Goal: Task Accomplishment & Management: Complete application form

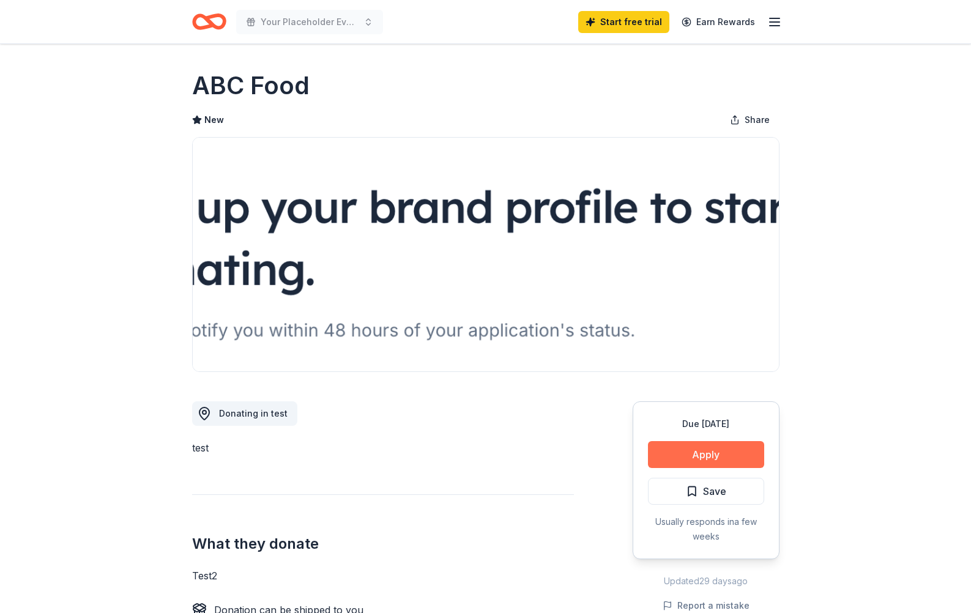
click at [697, 455] on button "Apply" at bounding box center [706, 454] width 116 height 27
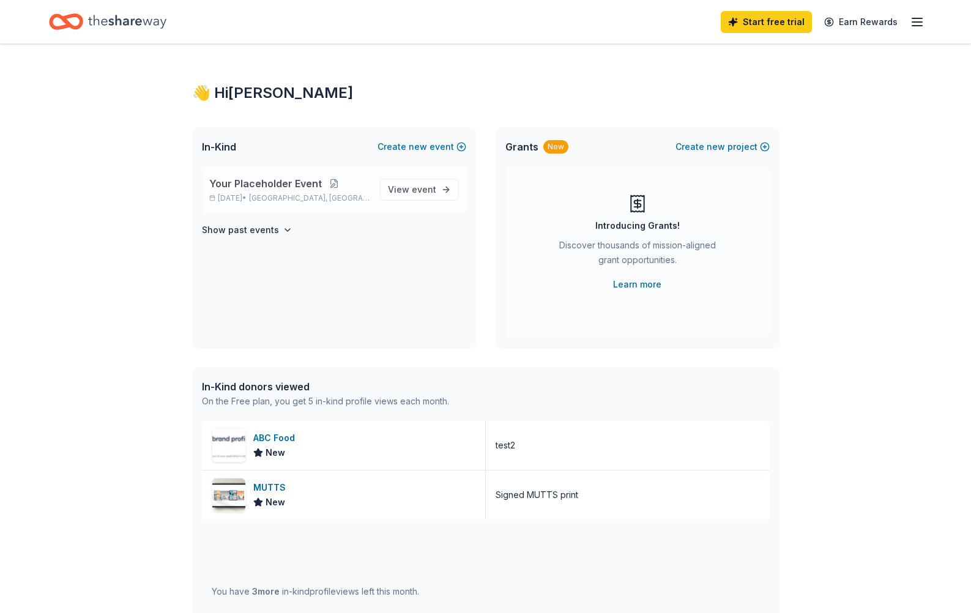
click at [335, 185] on button at bounding box center [334, 184] width 24 height 10
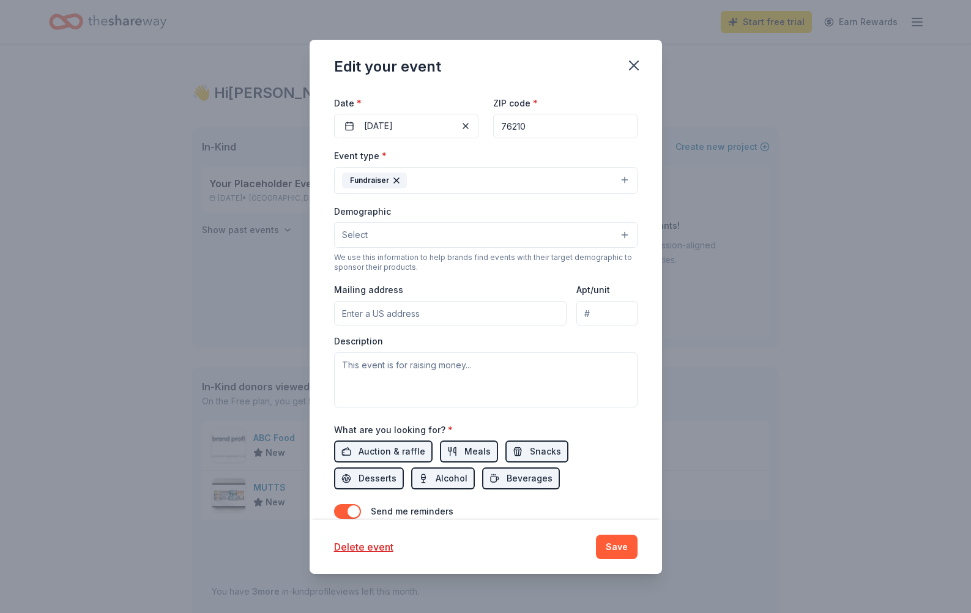
scroll to position [230, 0]
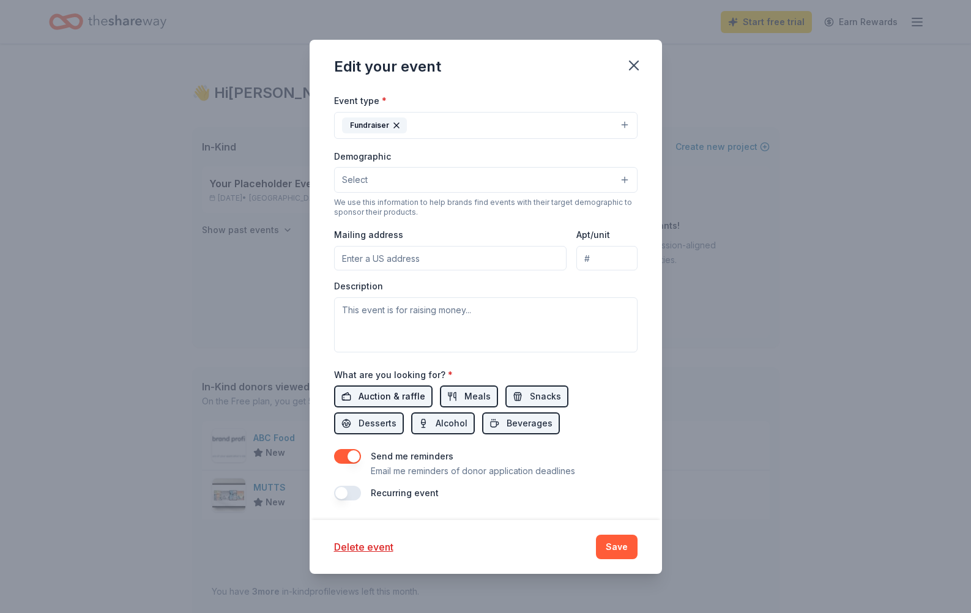
click at [411, 396] on span "Auction & raffle" at bounding box center [392, 396] width 67 height 15
click at [414, 394] on span "Auction & raffle" at bounding box center [392, 396] width 67 height 15
click at [452, 394] on button "Meals" at bounding box center [469, 396] width 58 height 22
click at [548, 394] on span "Snacks" at bounding box center [545, 396] width 31 height 15
click at [396, 416] on span "Desserts" at bounding box center [378, 423] width 38 height 15
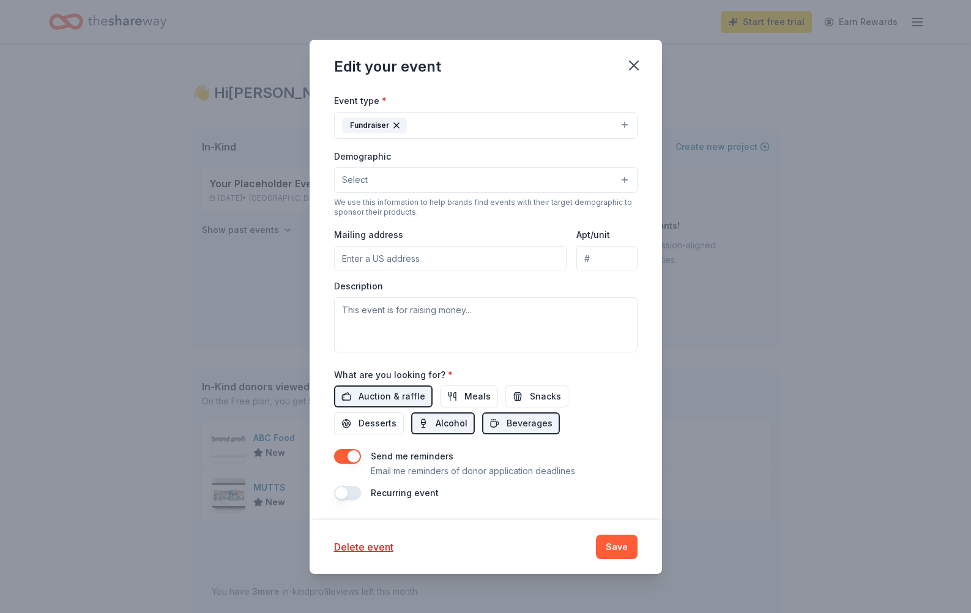
click at [436, 428] on span "Alcohol" at bounding box center [452, 423] width 32 height 15
click at [507, 427] on span "Beverages" at bounding box center [530, 423] width 46 height 15
click at [615, 540] on button "Save" at bounding box center [617, 547] width 42 height 24
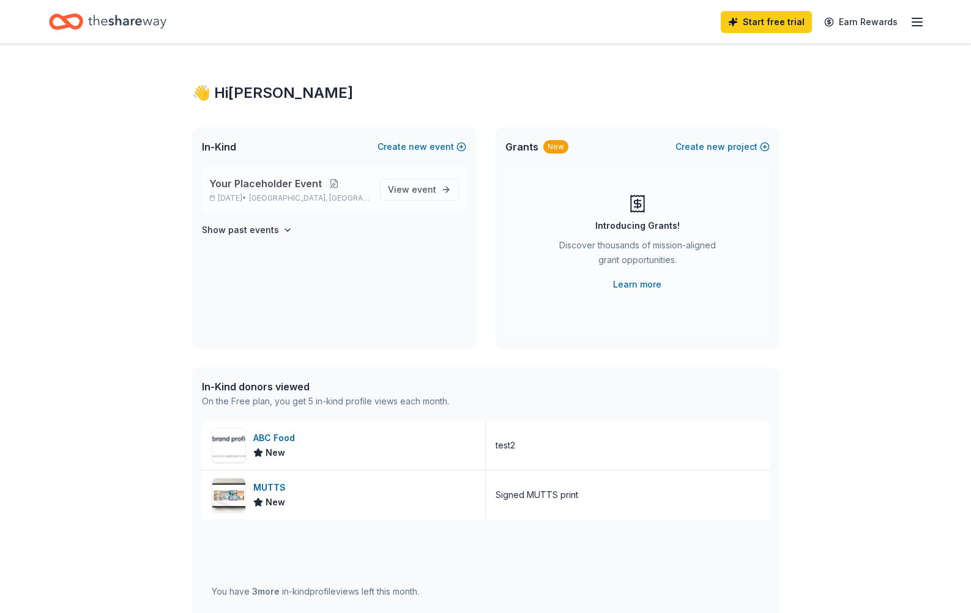
click at [332, 179] on button at bounding box center [334, 184] width 24 height 10
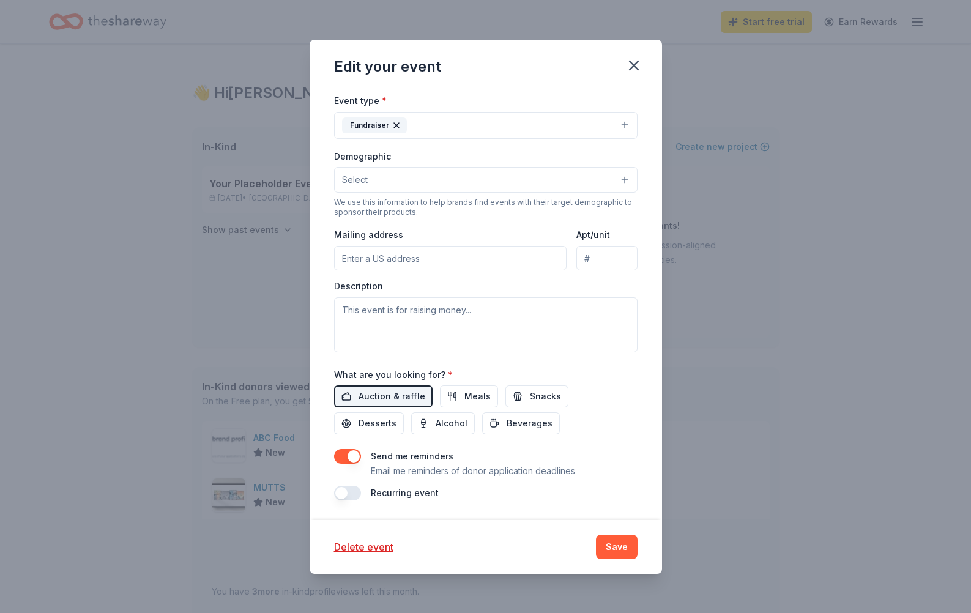
click at [623, 173] on button "Select" at bounding box center [485, 180] width 303 height 26
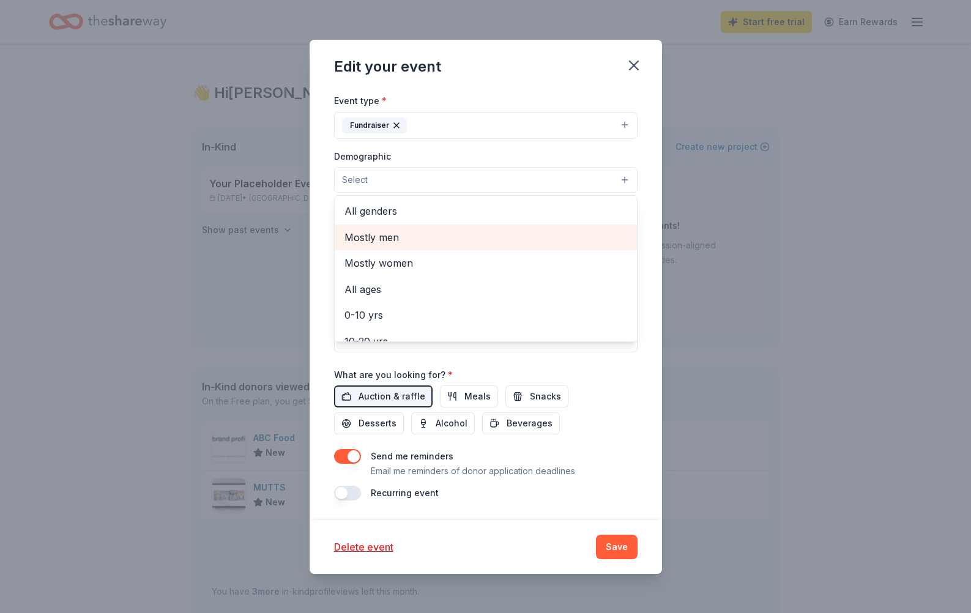
click at [460, 239] on span "Mostly men" at bounding box center [485, 237] width 283 height 16
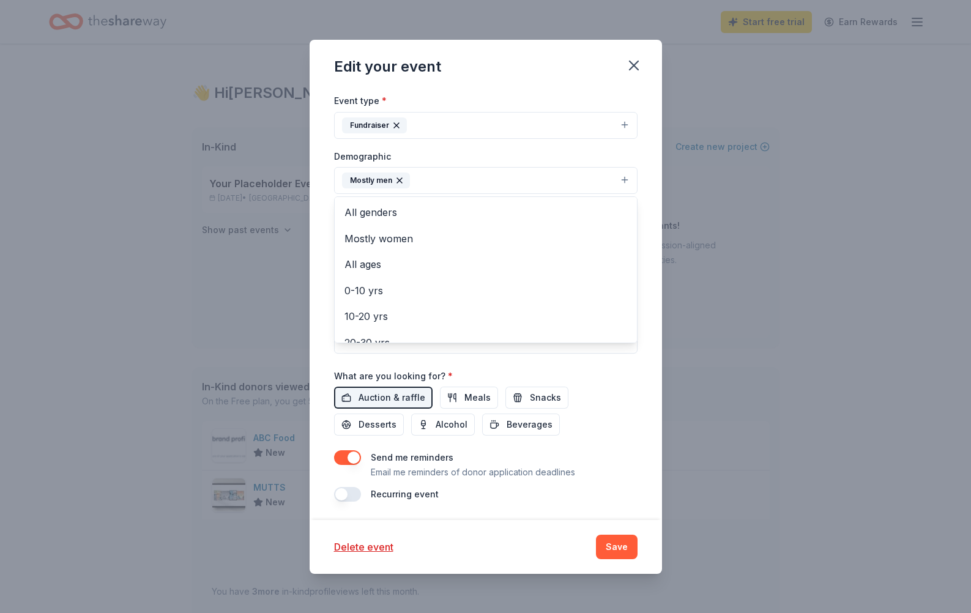
click at [472, 373] on div "Event name * Your Placeholder Event 22 /100 Event website Attendance * 100 Date…" at bounding box center [485, 219] width 303 height 568
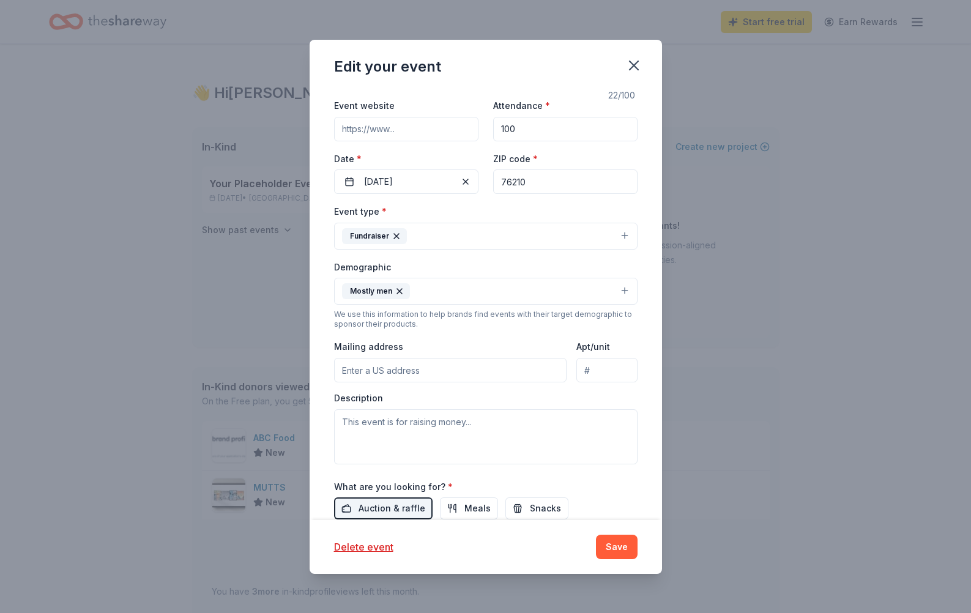
scroll to position [108, 0]
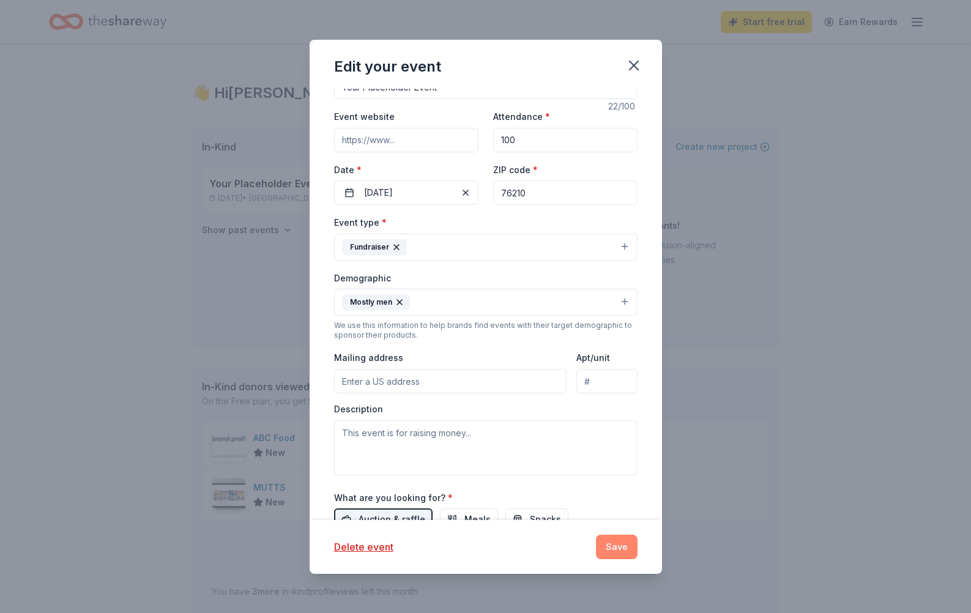
click at [617, 552] on button "Save" at bounding box center [617, 547] width 42 height 24
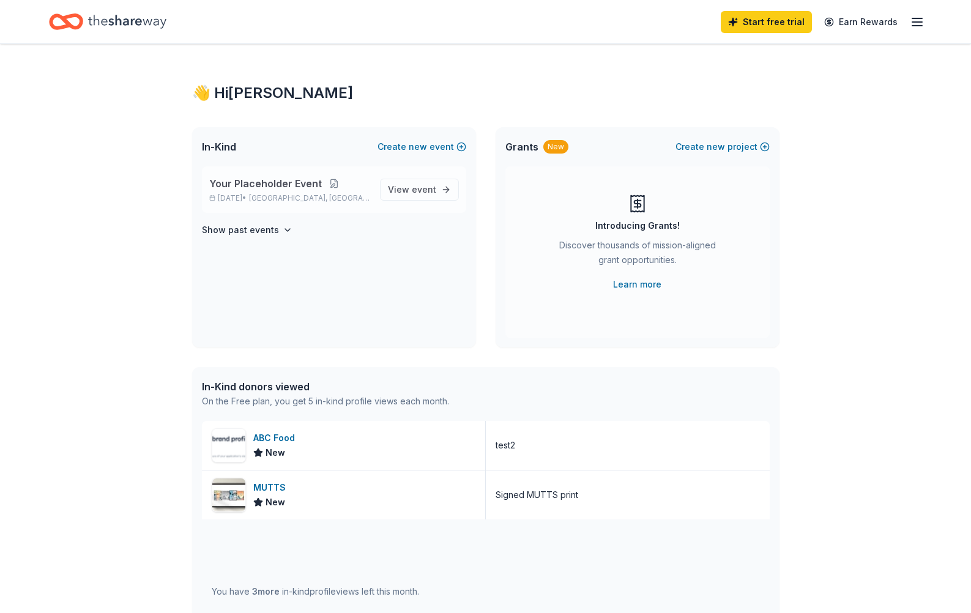
click at [329, 183] on button at bounding box center [334, 184] width 24 height 10
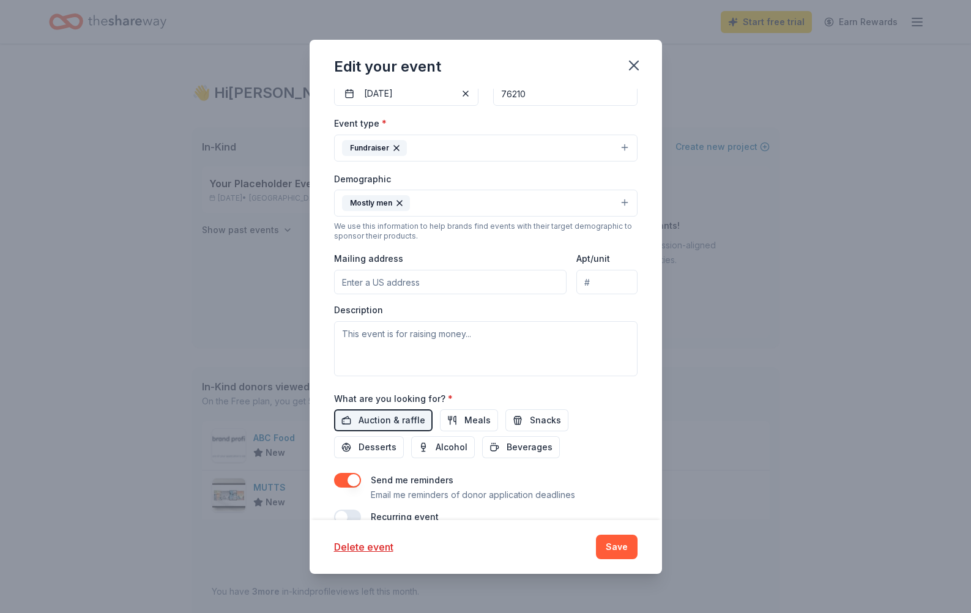
scroll to position [231, 0]
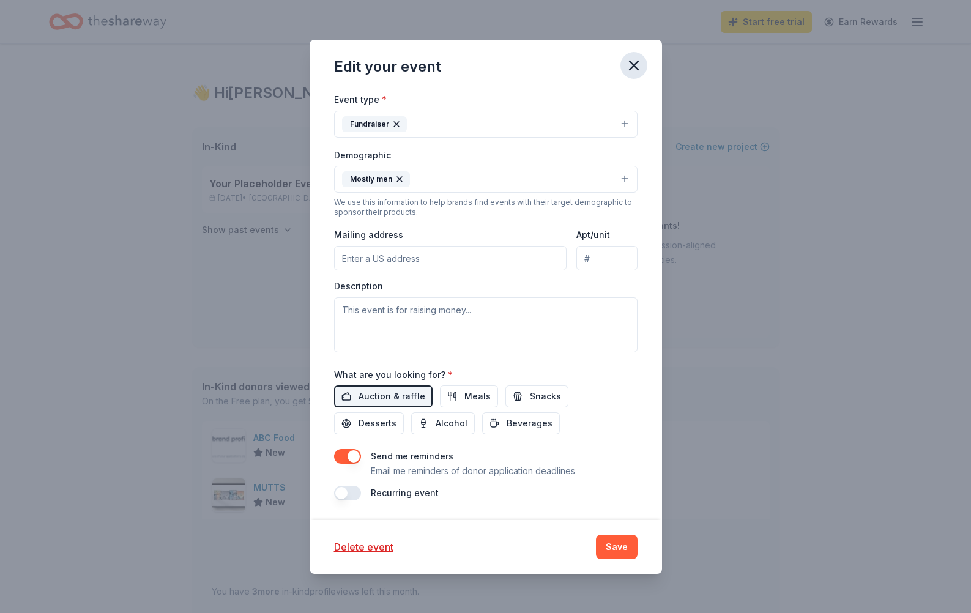
click at [639, 61] on icon "button" at bounding box center [633, 65] width 17 height 17
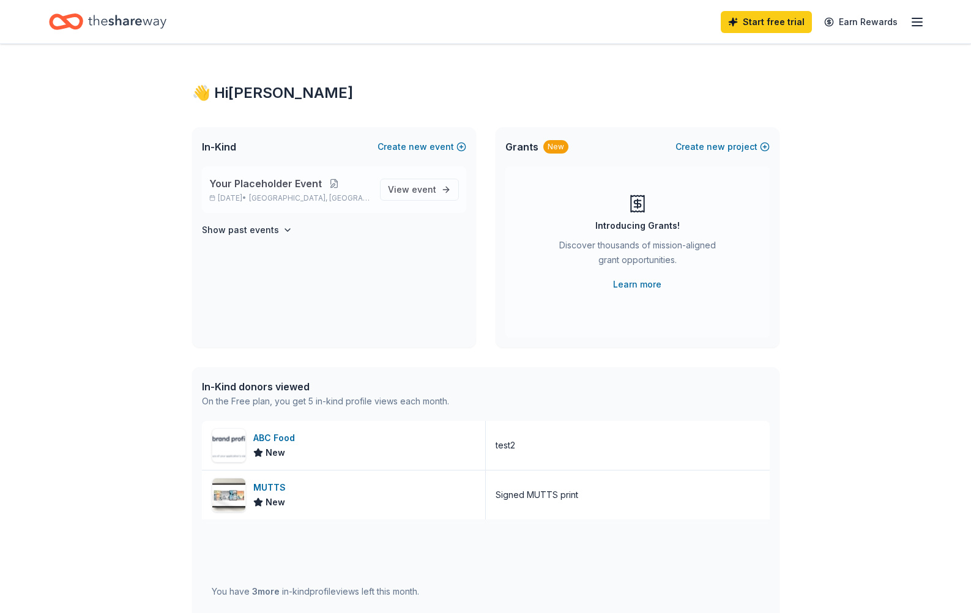
click at [340, 179] on button at bounding box center [334, 184] width 24 height 10
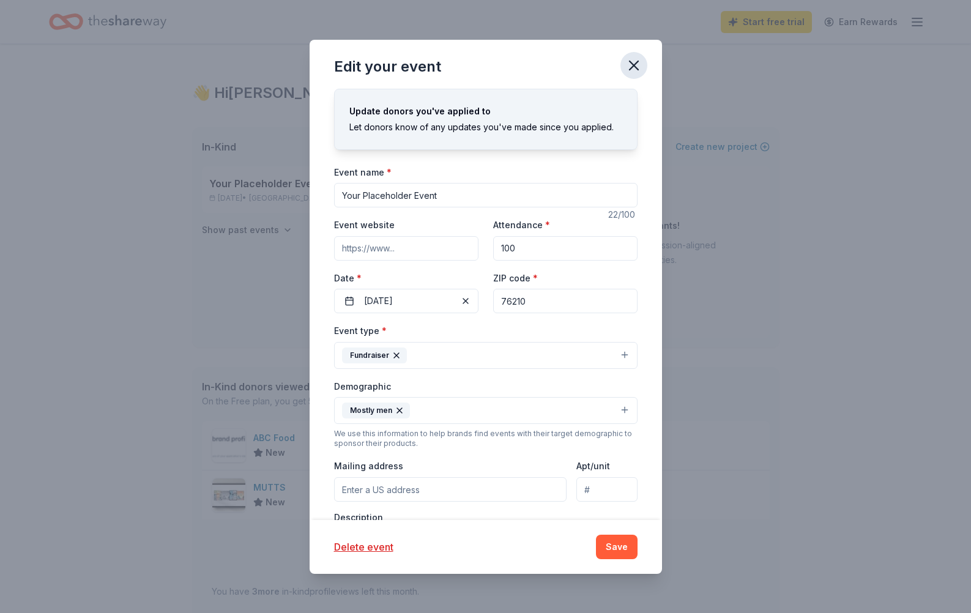
click at [639, 63] on icon "button" at bounding box center [633, 65] width 17 height 17
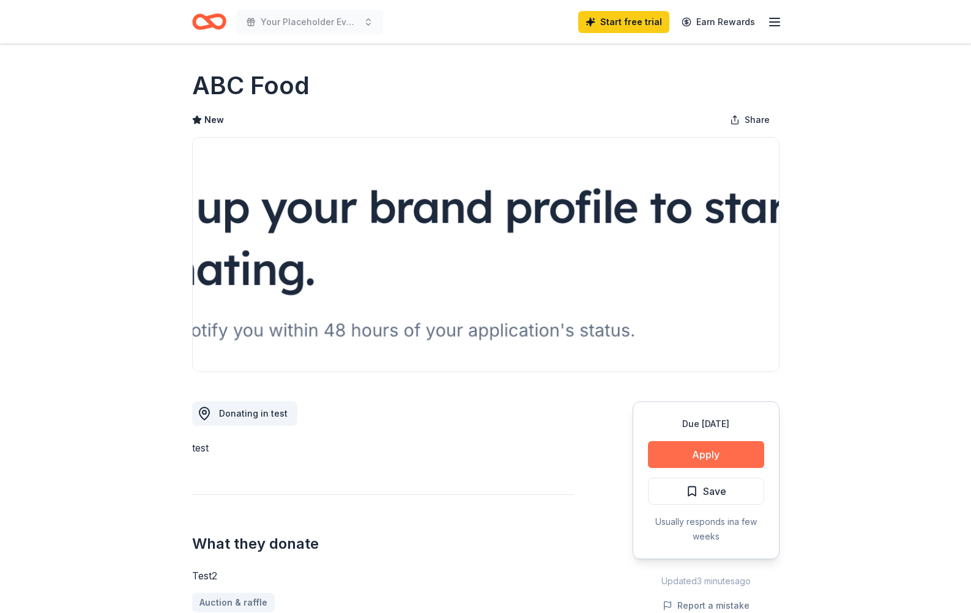
click at [729, 448] on button "Apply" at bounding box center [706, 454] width 116 height 27
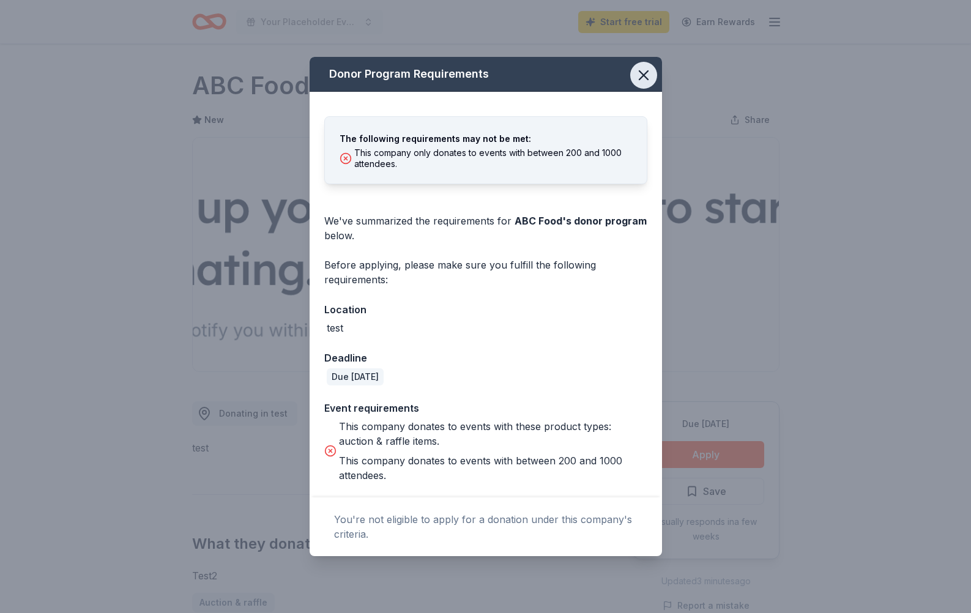
click at [648, 71] on icon "button" at bounding box center [643, 75] width 9 height 9
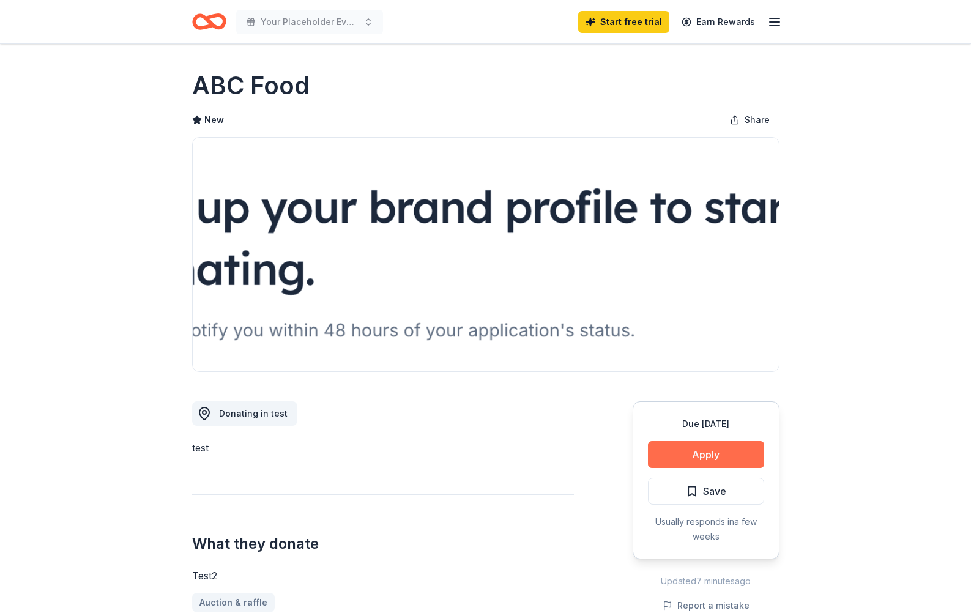
click at [722, 460] on button "Apply" at bounding box center [706, 454] width 116 height 27
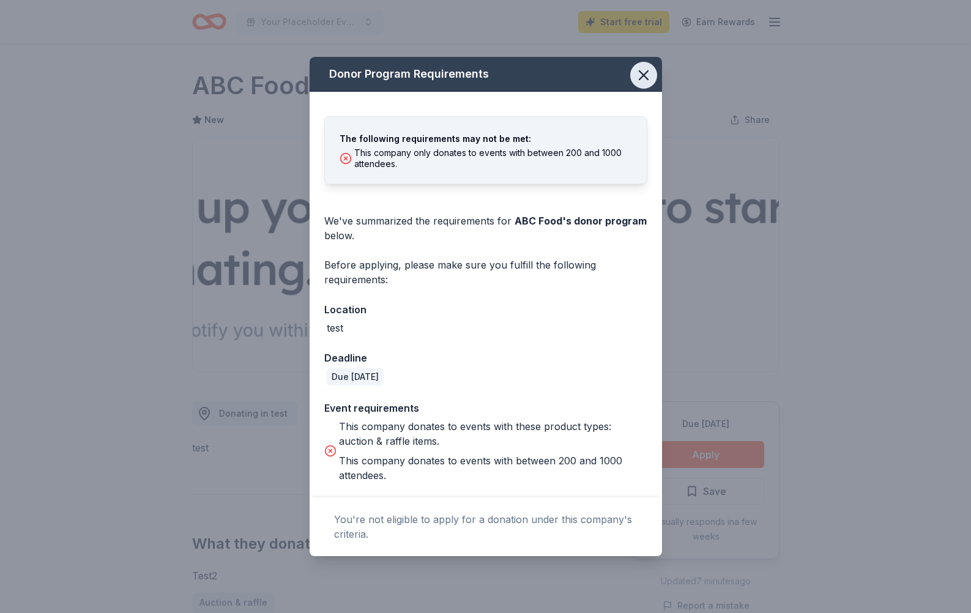
click at [649, 71] on icon "button" at bounding box center [643, 75] width 17 height 17
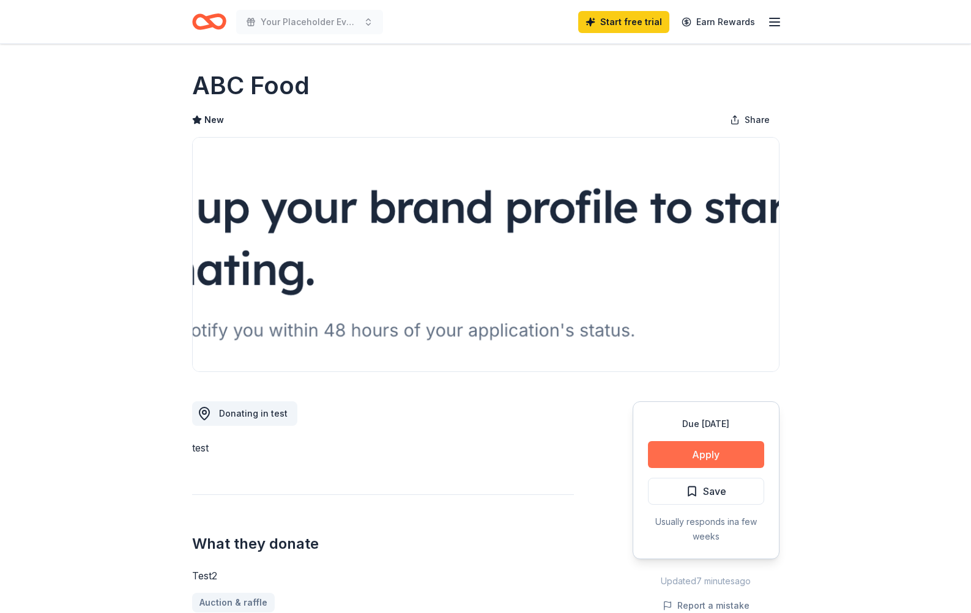
click at [722, 442] on button "Apply" at bounding box center [706, 454] width 116 height 27
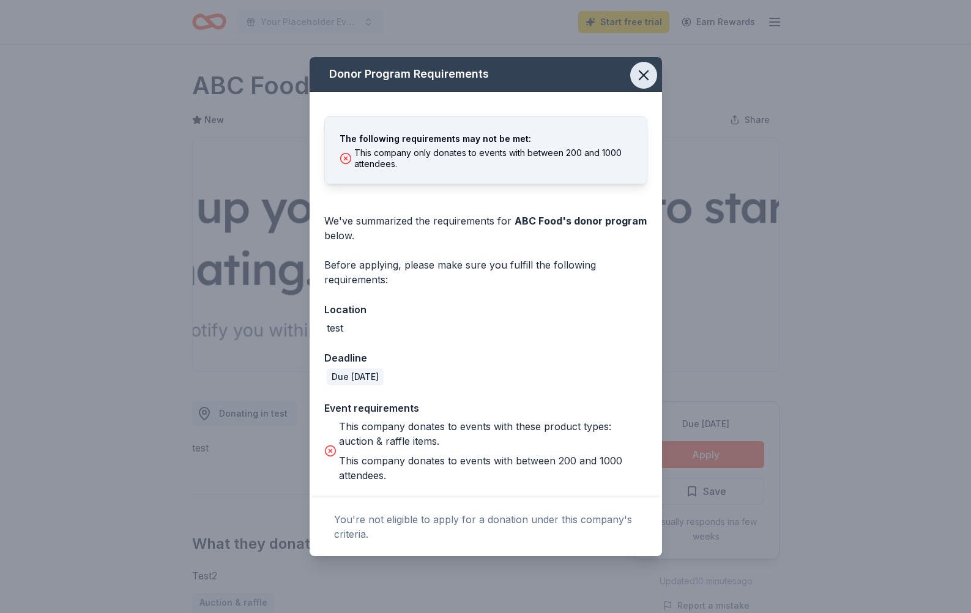
click at [642, 77] on icon "button" at bounding box center [643, 75] width 9 height 9
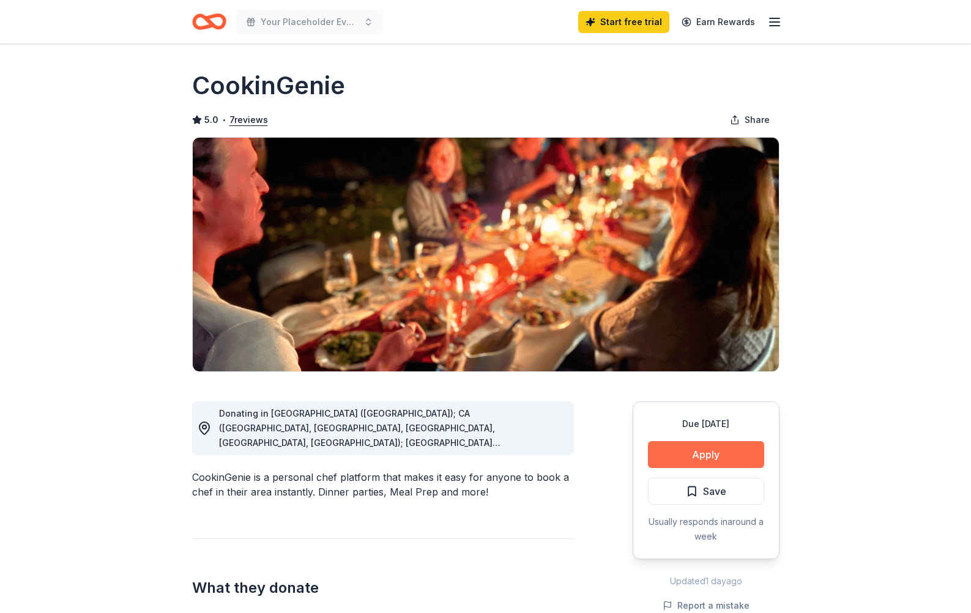
click at [685, 460] on button "Apply" at bounding box center [706, 454] width 116 height 27
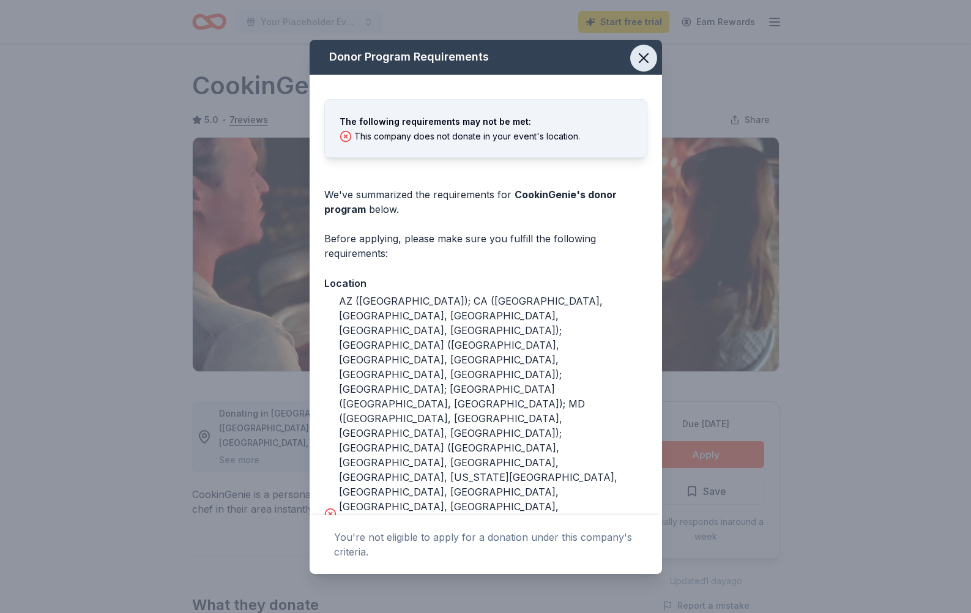
click at [641, 50] on icon "button" at bounding box center [643, 58] width 17 height 17
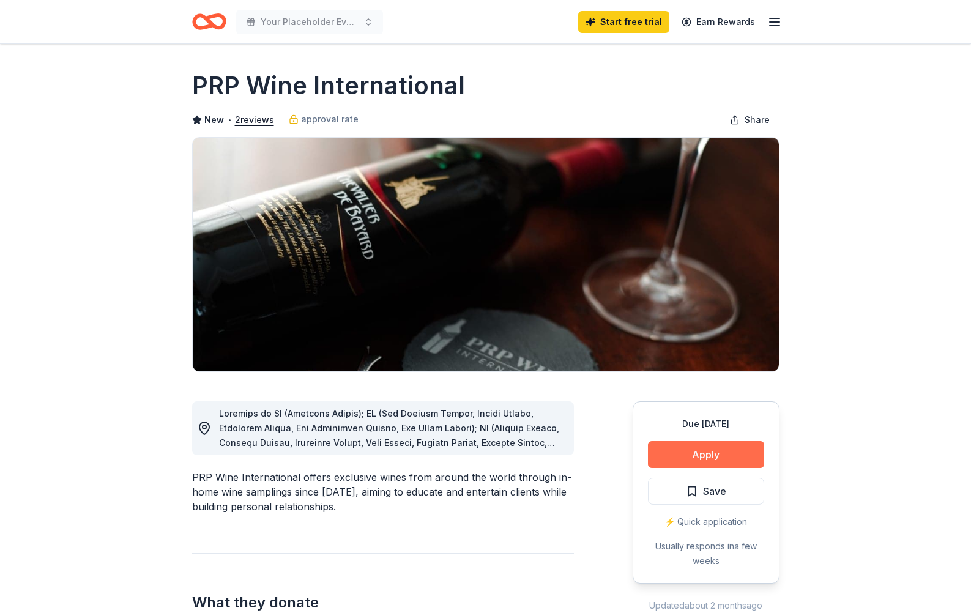
click at [725, 445] on button "Apply" at bounding box center [706, 454] width 116 height 27
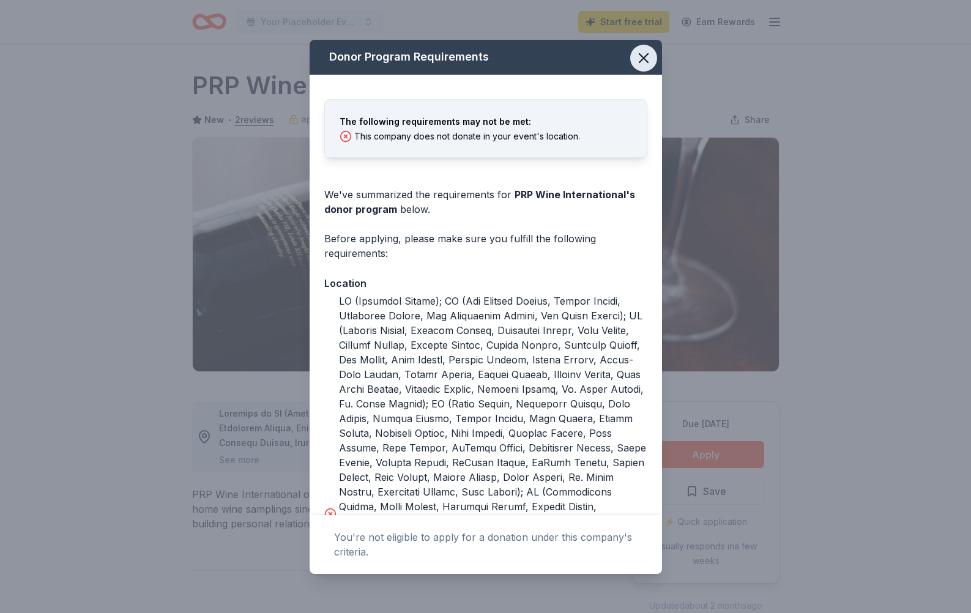
click at [639, 54] on icon "button" at bounding box center [643, 58] width 9 height 9
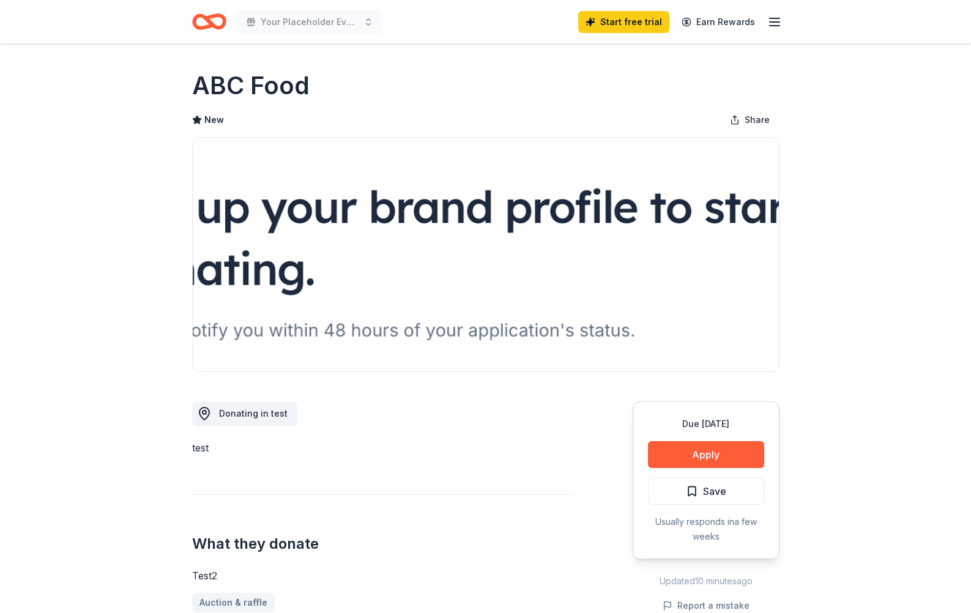
click at [691, 469] on div "Due [DATE] Apply Save Usually responds in a few weeks" at bounding box center [706, 480] width 147 height 158
click at [691, 452] on button "Apply" at bounding box center [706, 454] width 116 height 27
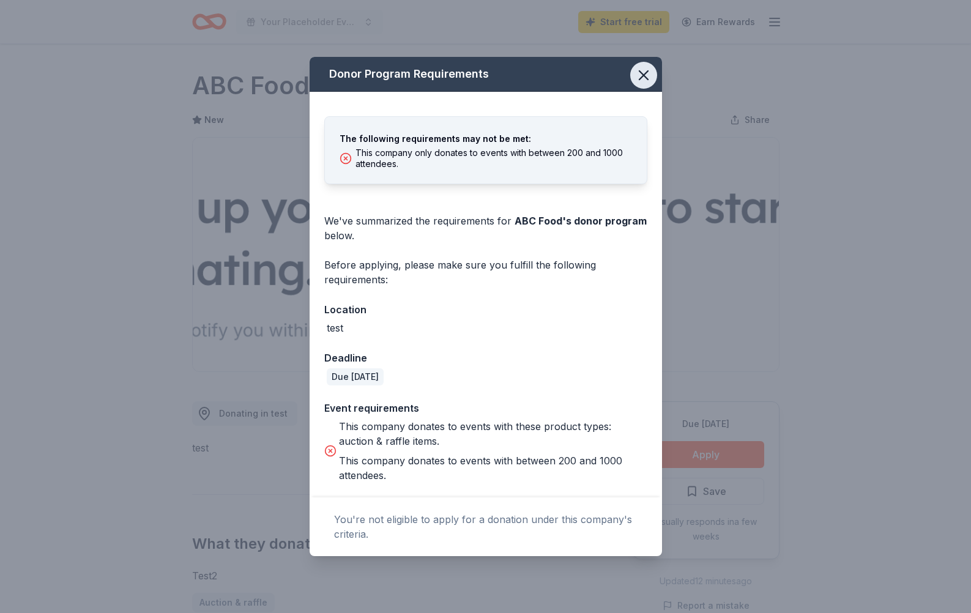
click at [645, 78] on icon "button" at bounding box center [643, 75] width 9 height 9
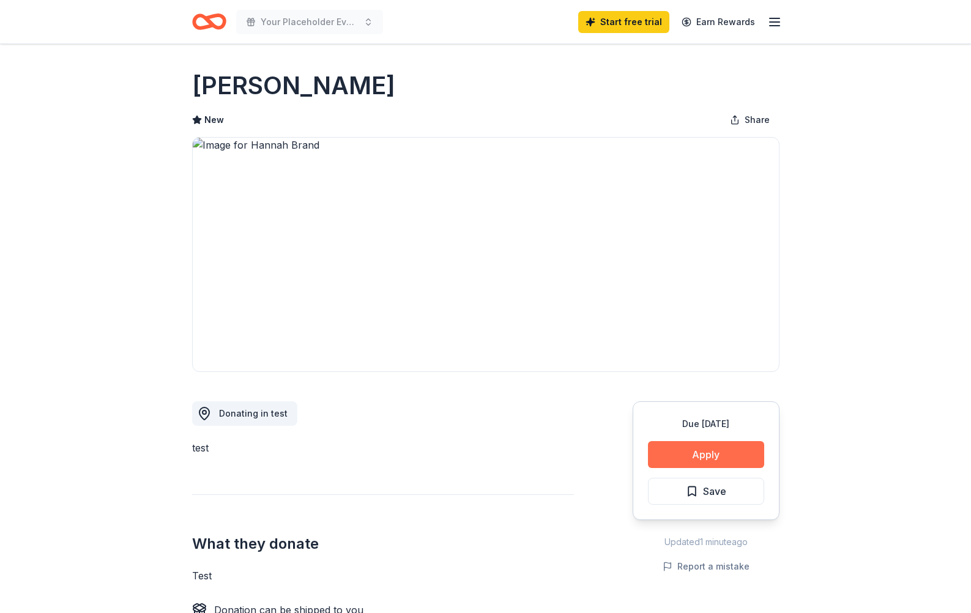
click at [677, 456] on button "Apply" at bounding box center [706, 454] width 116 height 27
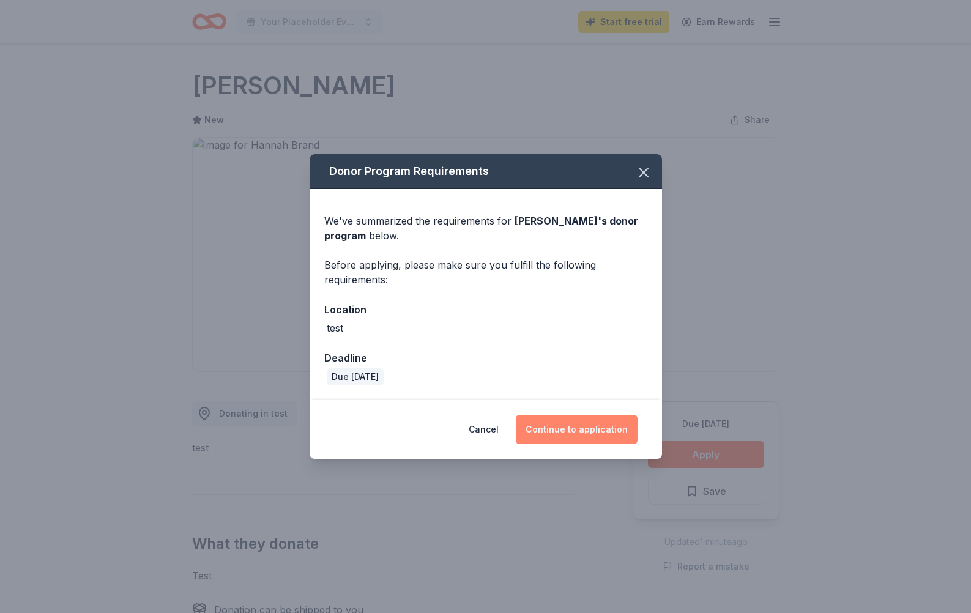
click at [608, 430] on button "Continue to application" at bounding box center [577, 429] width 122 height 29
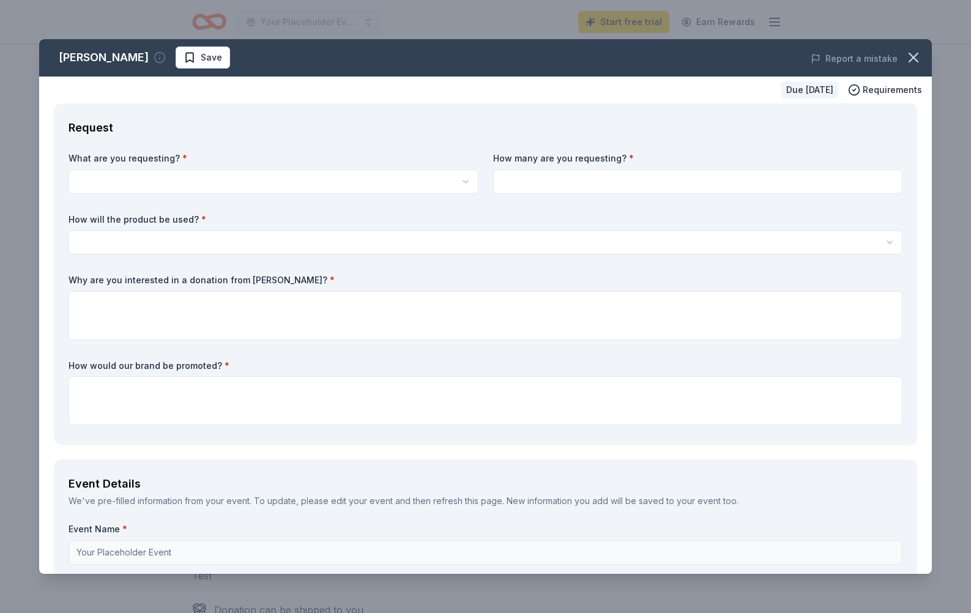
click at [154, 58] on icon "button" at bounding box center [160, 57] width 12 height 12
click at [201, 64] on span "Save" at bounding box center [211, 57] width 21 height 15
click at [444, 187] on html "Your Placeholder Event Start free trial Earn Rewards Due [DATE] Share [PERSON_N…" at bounding box center [485, 306] width 971 height 613
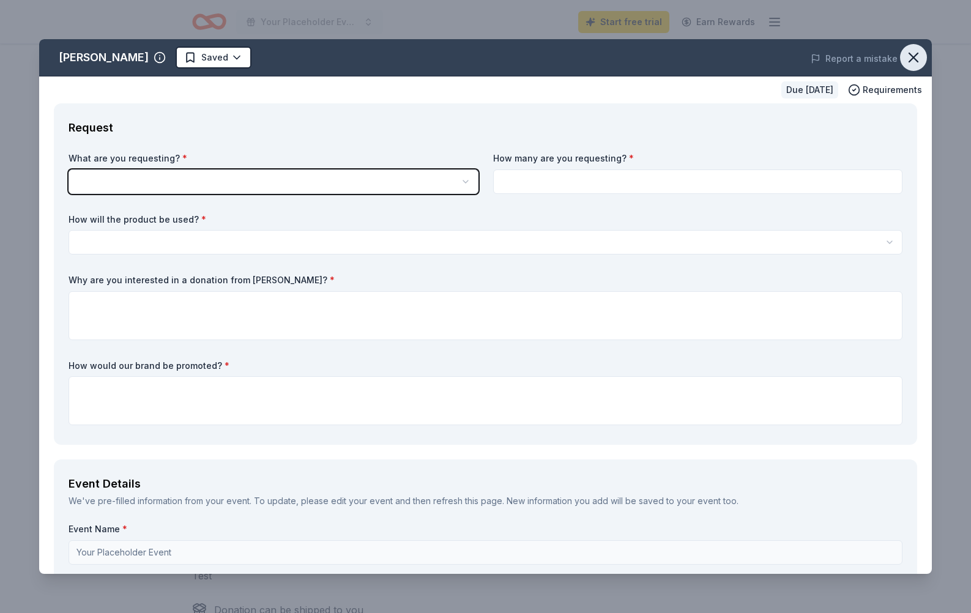
click at [912, 53] on html "Your Placeholder Event Start free trial Earn Rewards Due [DATE] Share [PERSON_N…" at bounding box center [485, 306] width 971 height 613
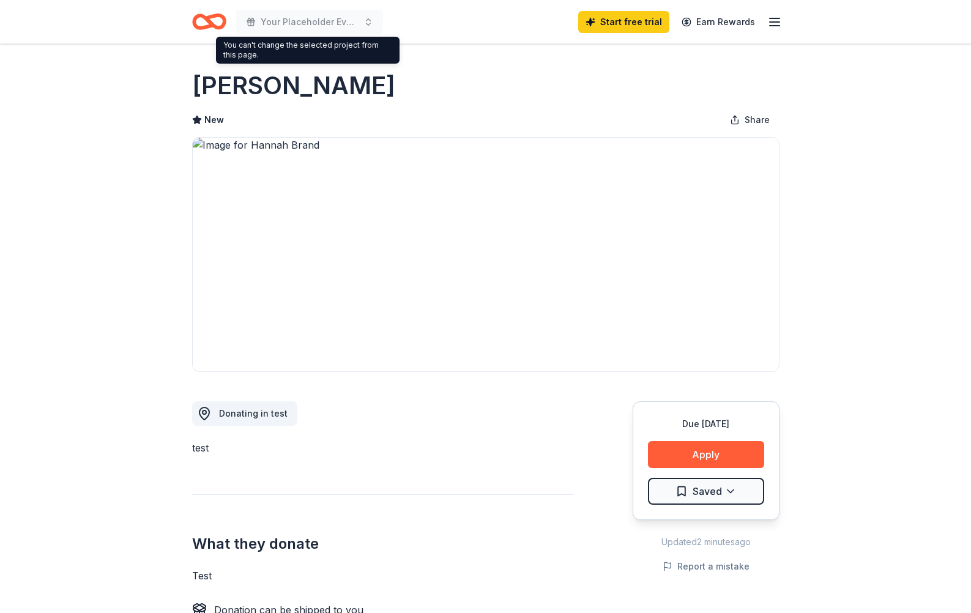
click at [218, 15] on icon "Home" at bounding box center [214, 21] width 19 height 12
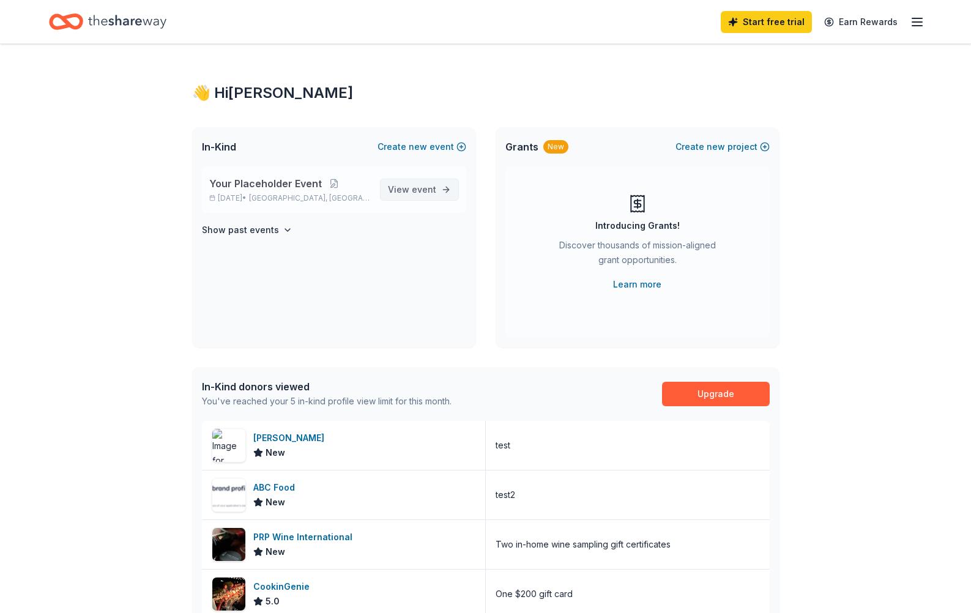
click at [422, 190] on span "event" at bounding box center [424, 189] width 24 height 10
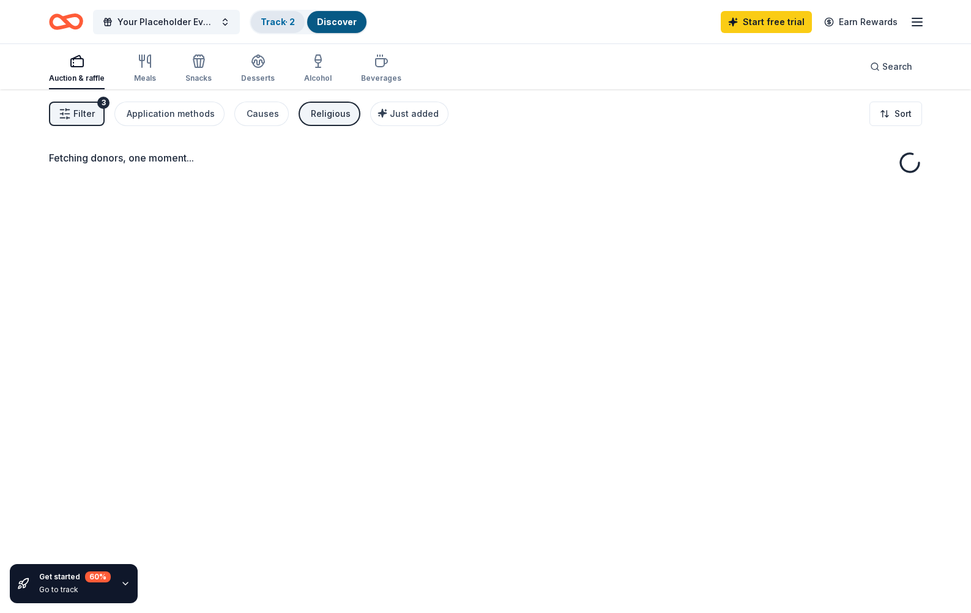
click at [272, 21] on link "Track · 2" at bounding box center [278, 22] width 34 height 10
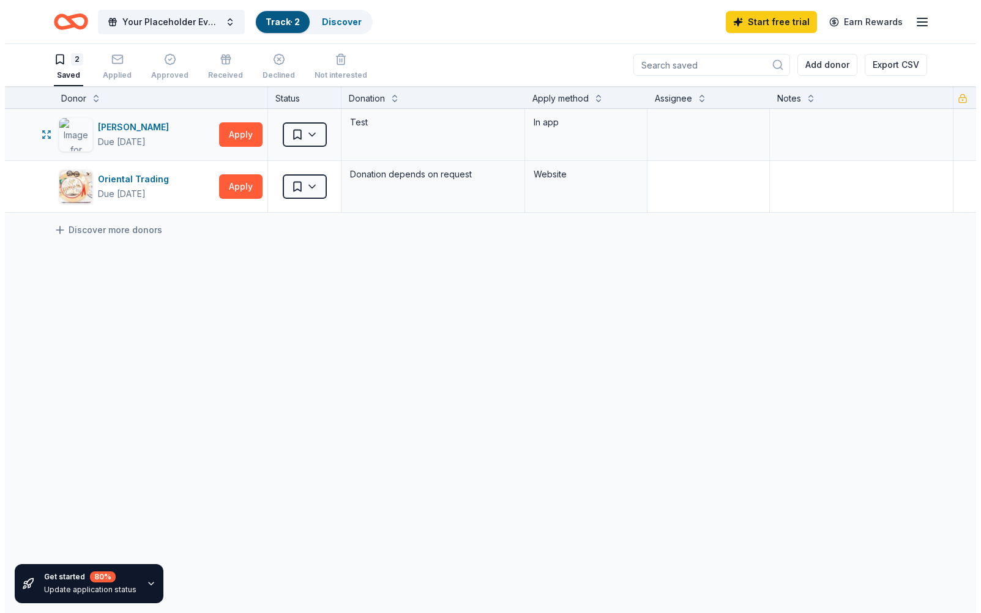
scroll to position [0, 26]
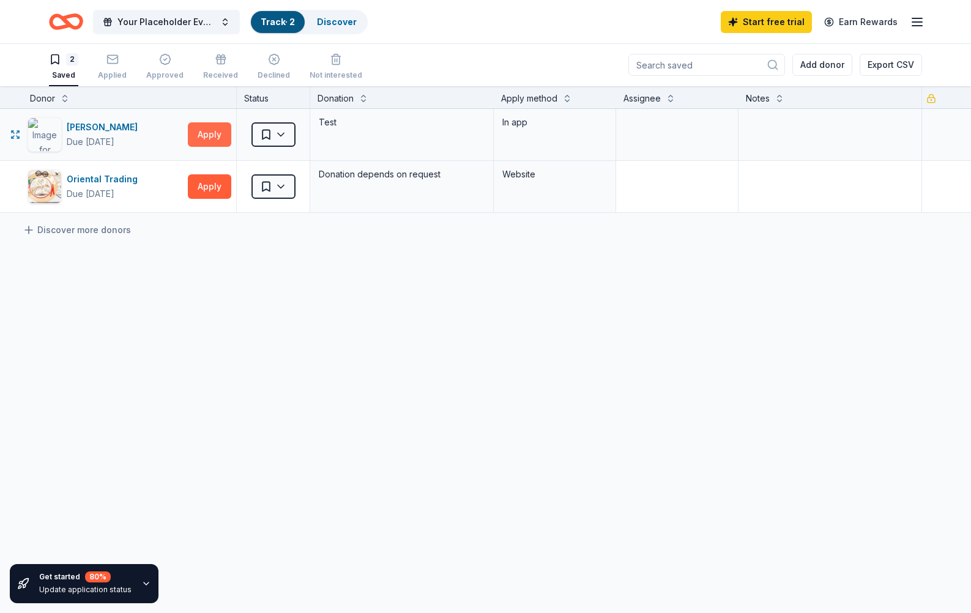
click at [211, 133] on button "Apply" at bounding box center [209, 134] width 43 height 24
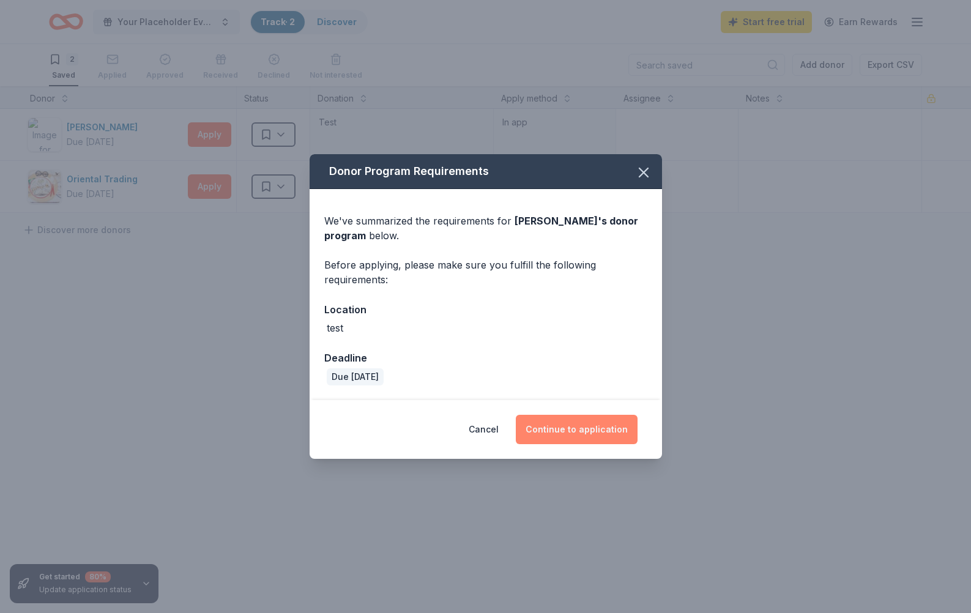
click at [573, 429] on button "Continue to application" at bounding box center [577, 429] width 122 height 29
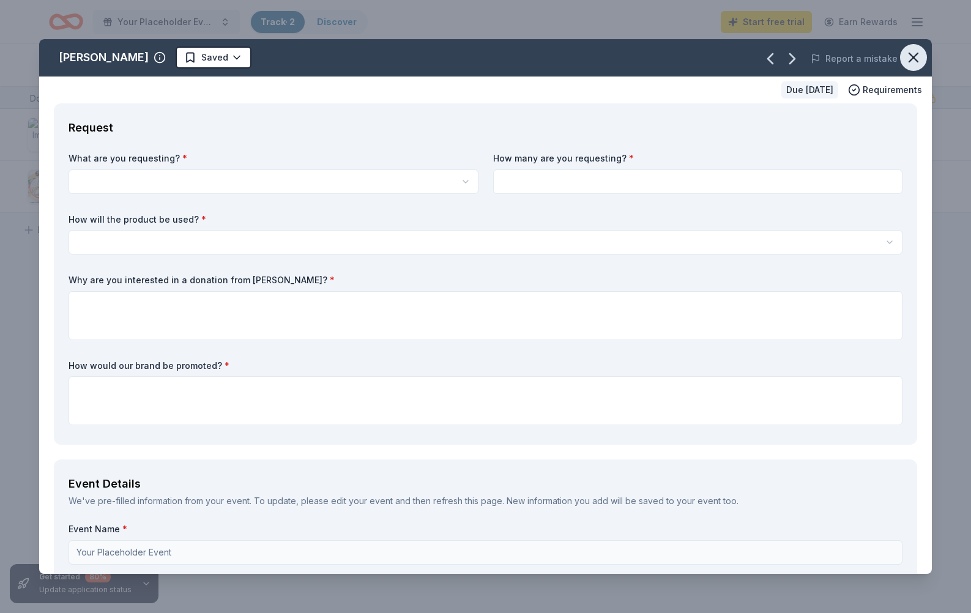
click at [919, 61] on icon "button" at bounding box center [913, 57] width 17 height 17
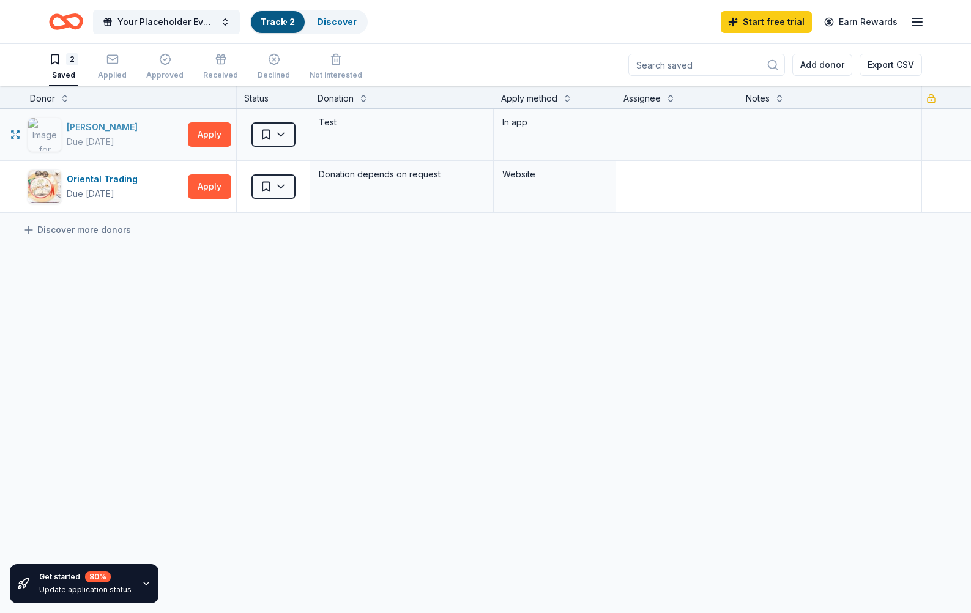
click at [107, 125] on div "[PERSON_NAME]" at bounding box center [105, 127] width 76 height 15
click at [221, 22] on button "Your Placeholder Event" at bounding box center [166, 22] width 147 height 24
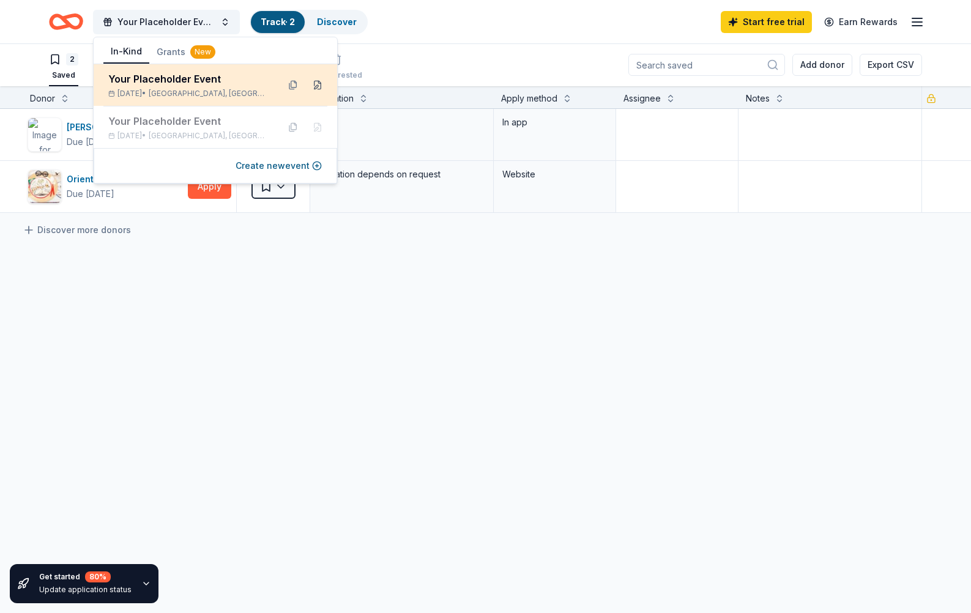
click at [318, 87] on button at bounding box center [318, 85] width 20 height 20
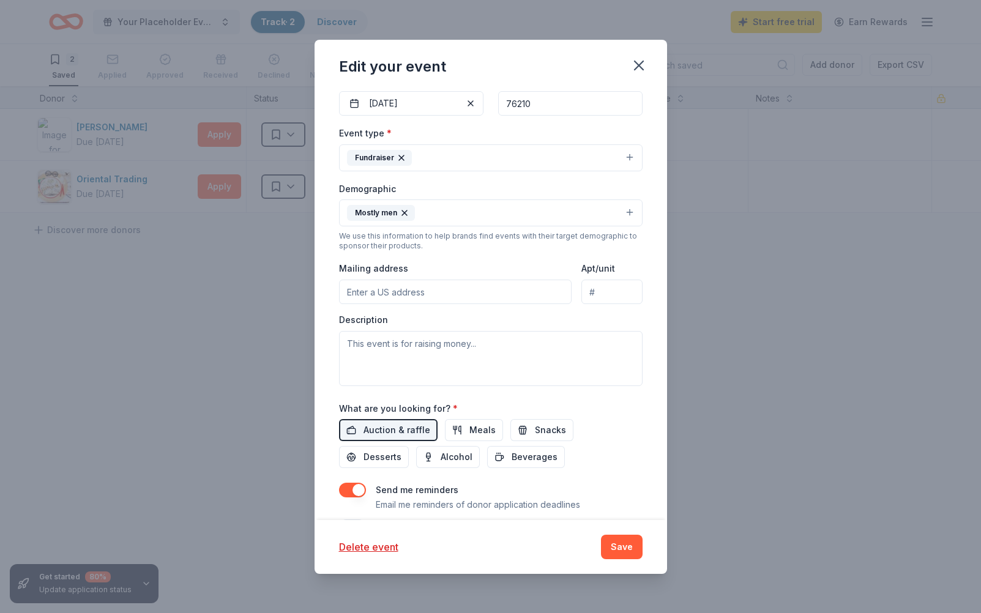
scroll to position [203, 0]
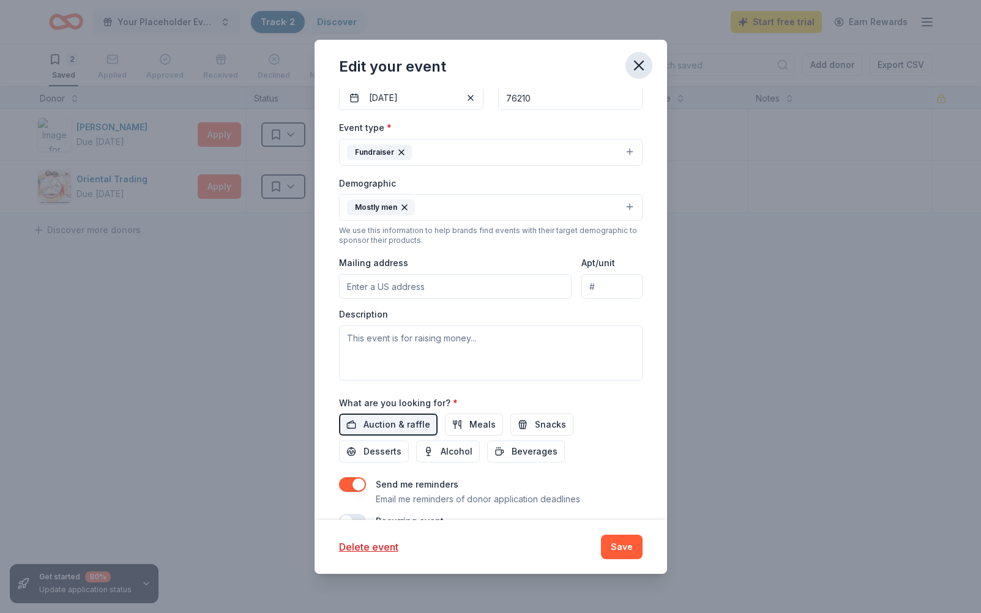
click at [650, 62] on button "button" at bounding box center [638, 65] width 27 height 27
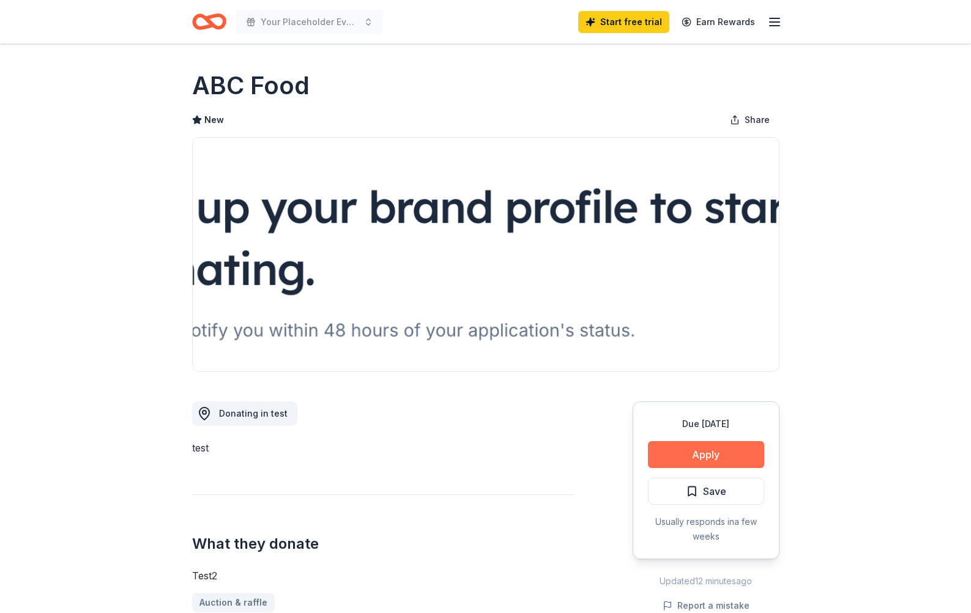
click at [730, 458] on button "Apply" at bounding box center [706, 454] width 116 height 27
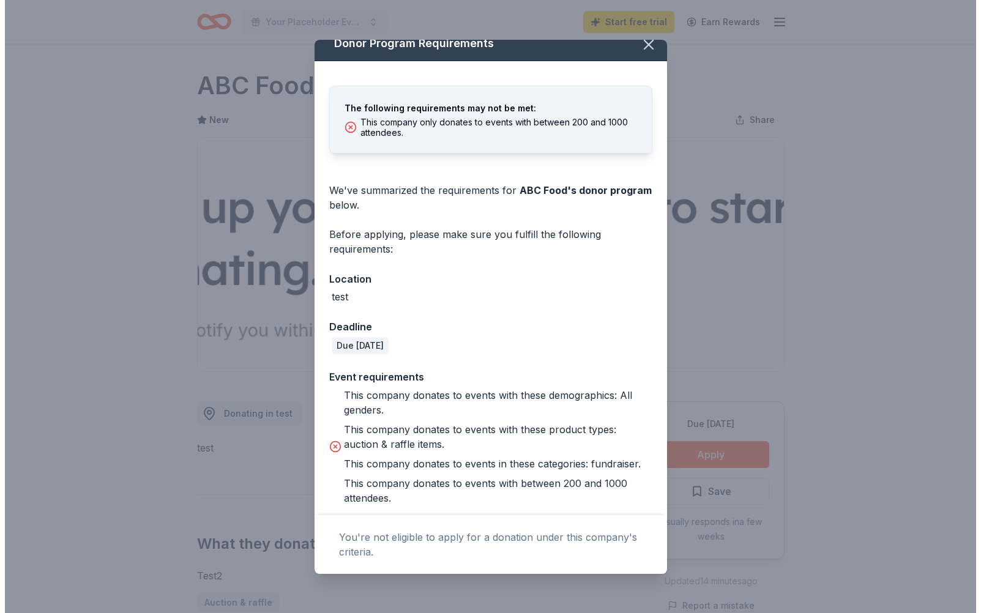
scroll to position [12, 0]
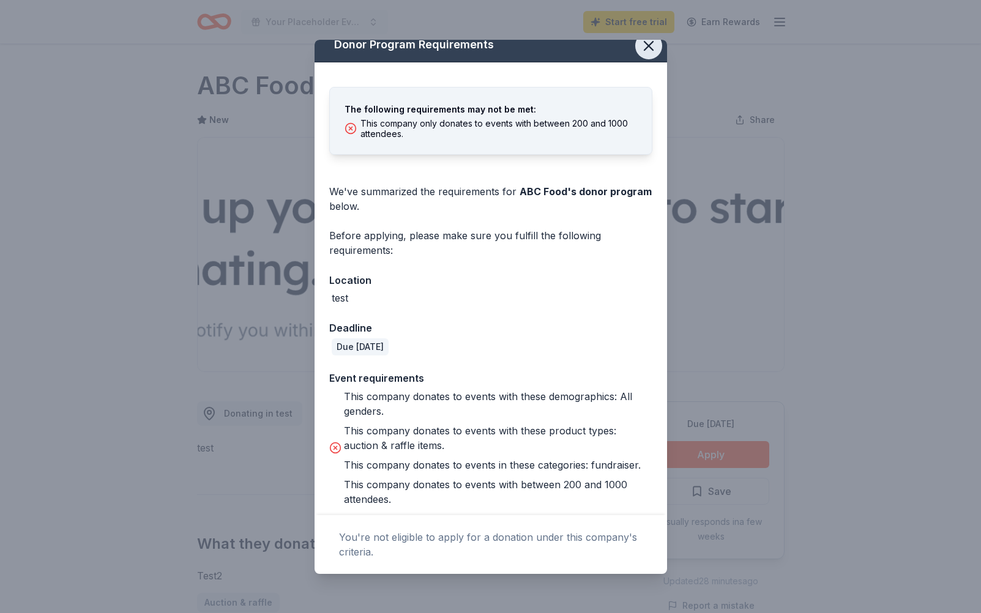
click at [648, 50] on icon "button" at bounding box center [648, 45] width 17 height 17
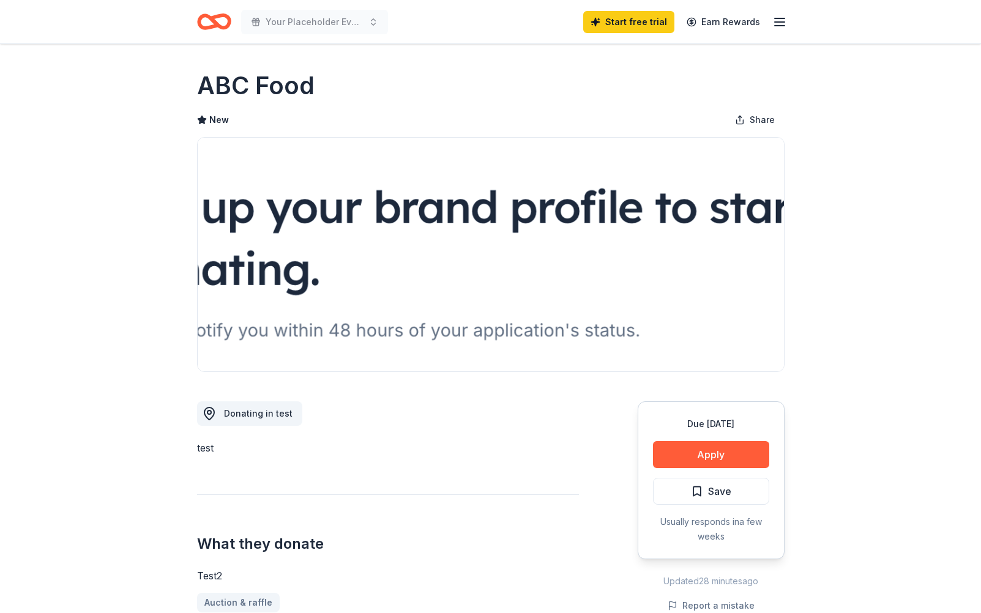
click at [210, 25] on icon "Home" at bounding box center [208, 21] width 19 height 12
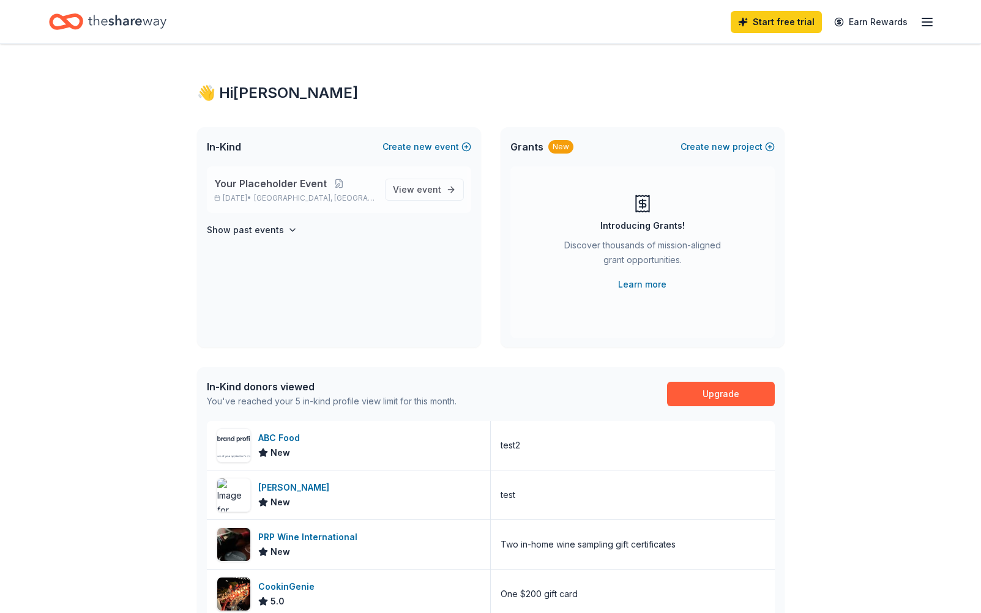
click at [308, 184] on span "Your Placeholder Event" at bounding box center [270, 183] width 113 height 15
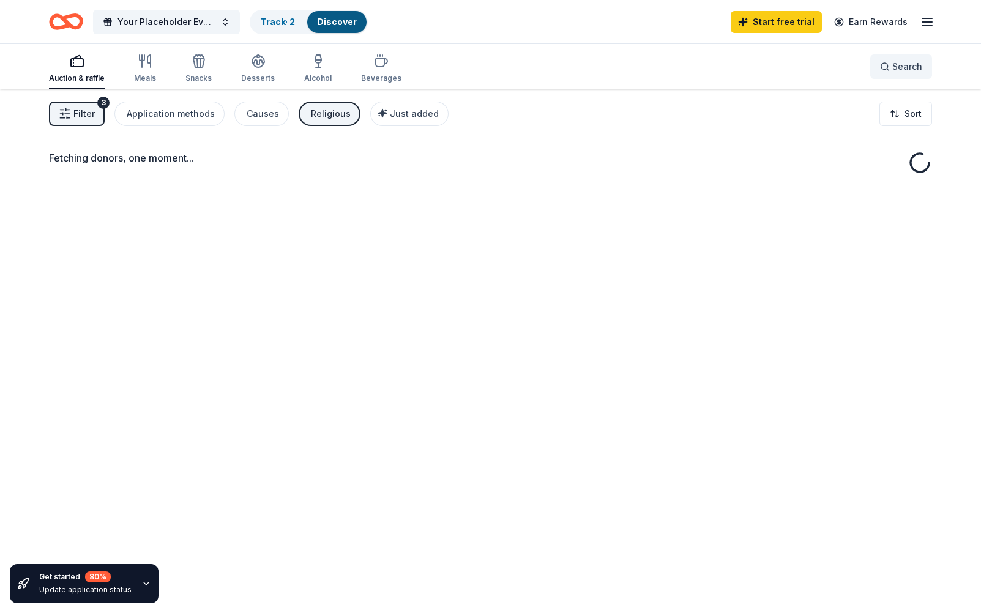
click at [921, 76] on button "Search" at bounding box center [901, 66] width 62 height 24
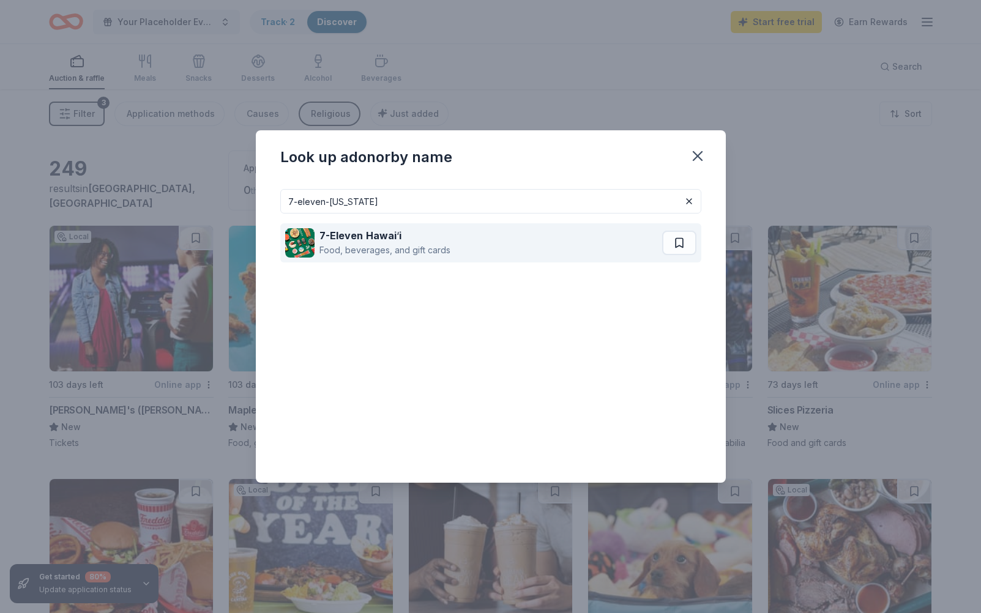
type input "7-eleven-hawaii"
click at [426, 244] on div "Food, beverages, and gift cards" at bounding box center [384, 250] width 131 height 15
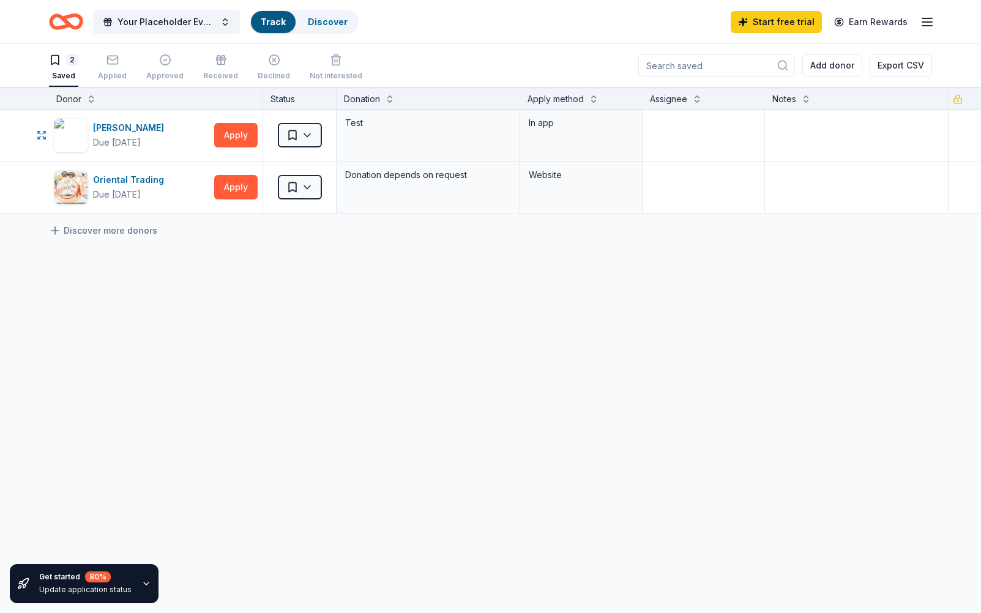
scroll to position [1, 0]
click at [221, 130] on button "Apply" at bounding box center [235, 134] width 43 height 24
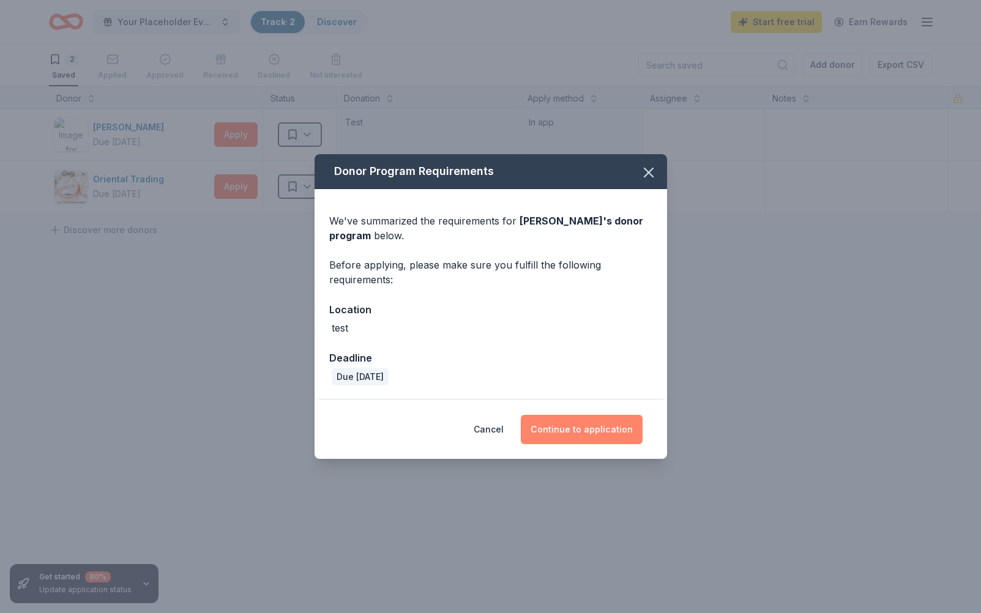
click at [585, 436] on button "Continue to application" at bounding box center [582, 429] width 122 height 29
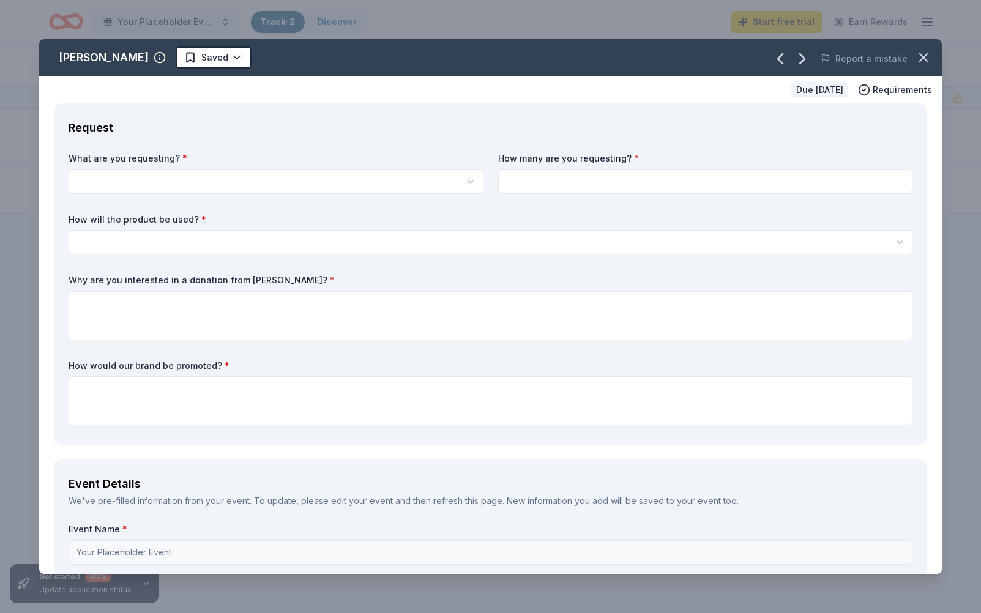
click at [154, 58] on div "[PERSON_NAME] Saved" at bounding box center [309, 57] width 541 height 22
click at [160, 58] on icon "button" at bounding box center [160, 59] width 0 height 2
click at [300, 130] on div "Request" at bounding box center [491, 128] width 844 height 20
click at [924, 66] on button "button" at bounding box center [923, 57] width 27 height 27
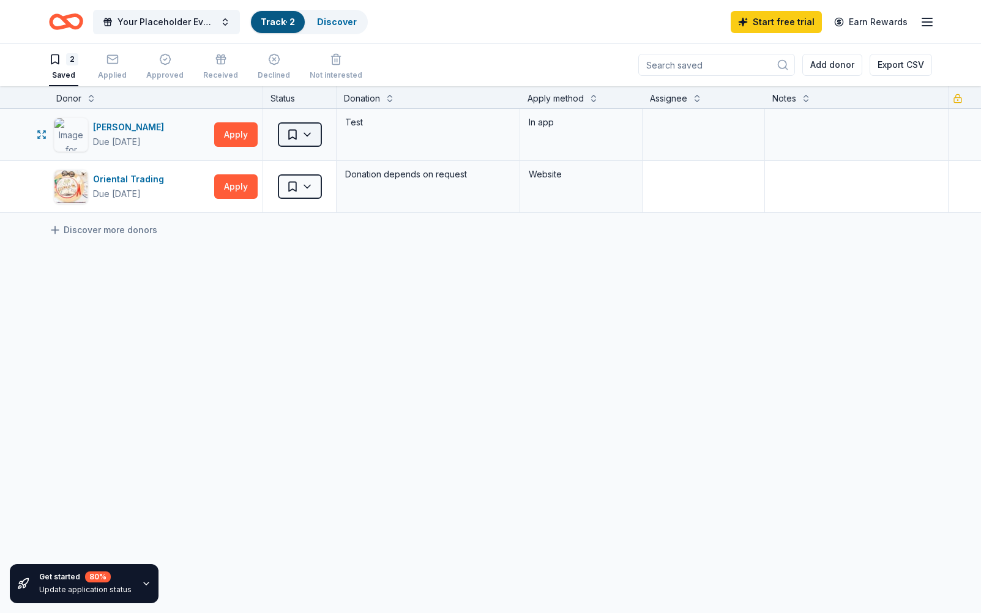
click at [318, 135] on html "Your Placeholder Event Track · 2 Discover Start free trial Earn Rewards 2 Saved…" at bounding box center [490, 305] width 981 height 613
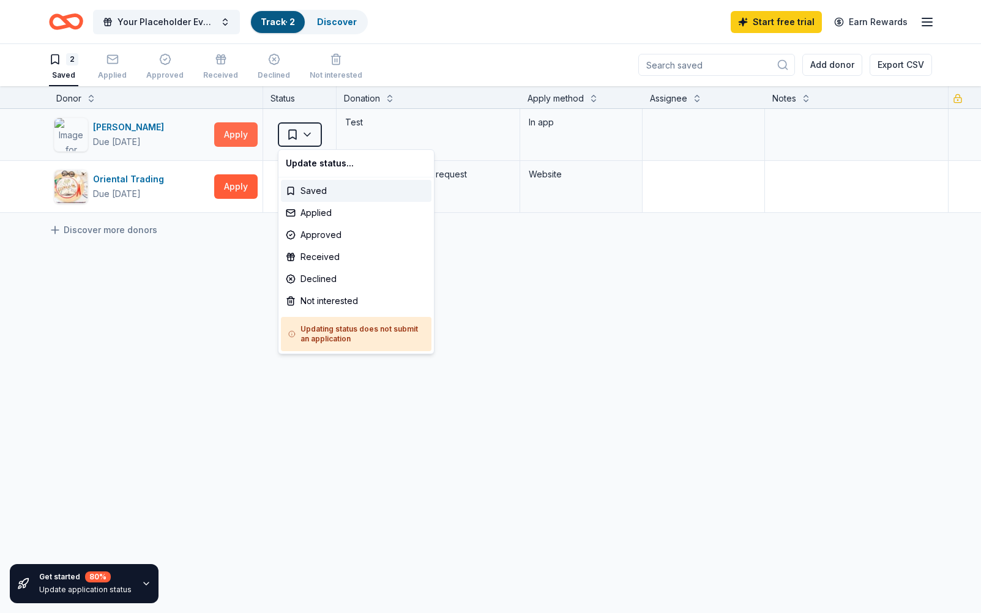
click at [252, 132] on html "Your Placeholder Event Track · 2 Discover Start free trial Earn Rewards 2 Saved…" at bounding box center [490, 305] width 981 height 613
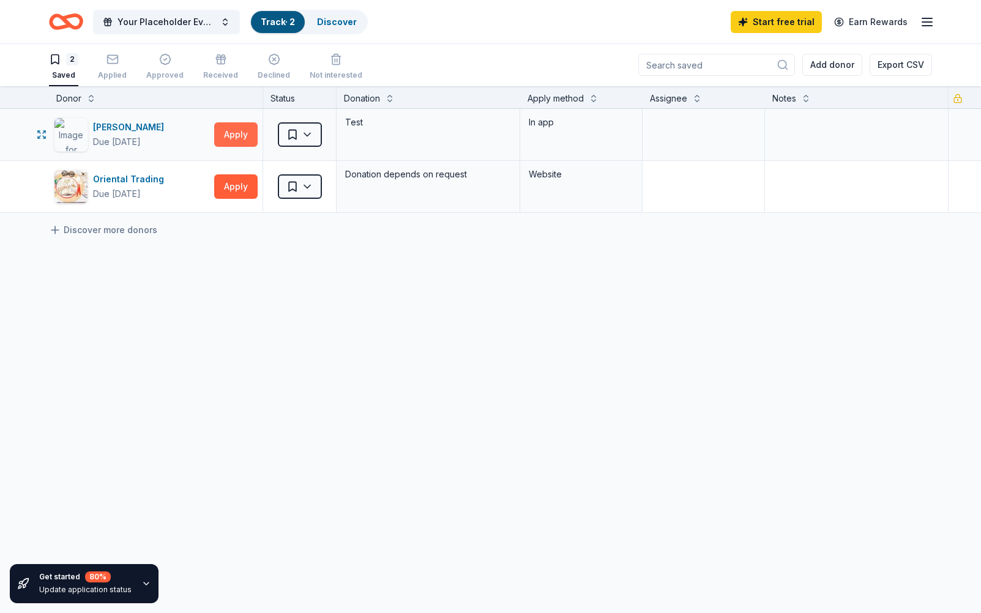
click at [252, 132] on button "Apply" at bounding box center [235, 134] width 43 height 24
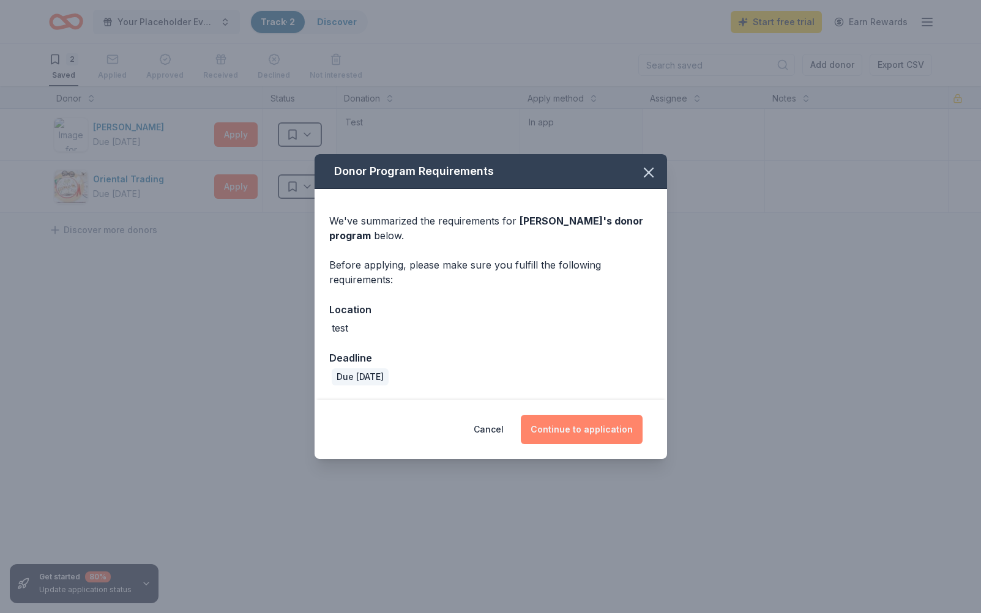
click at [565, 421] on button "Continue to application" at bounding box center [582, 429] width 122 height 29
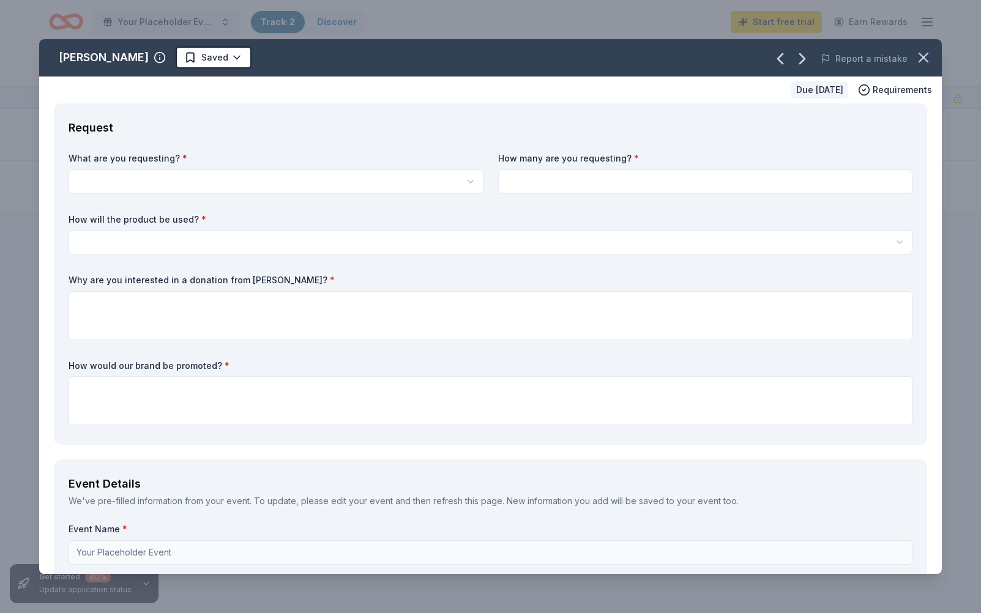
click at [338, 188] on html "Your Placeholder Event Track · 2 Discover Start free trial Earn Rewards 2 Saved…" at bounding box center [490, 305] width 981 height 613
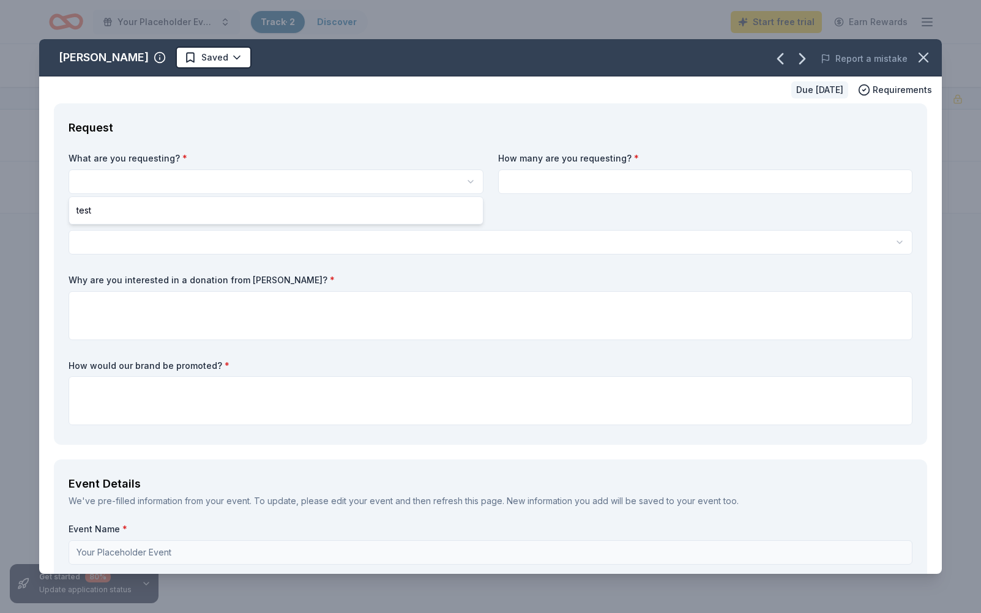
scroll to position [0, 0]
select select "test"
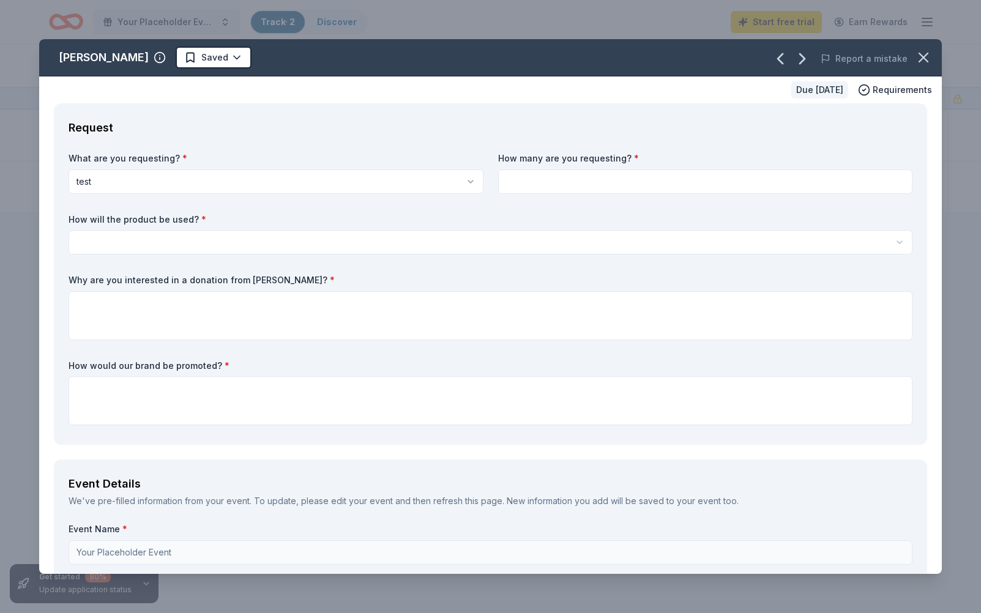
click at [569, 184] on input at bounding box center [705, 181] width 415 height 24
type input "12"
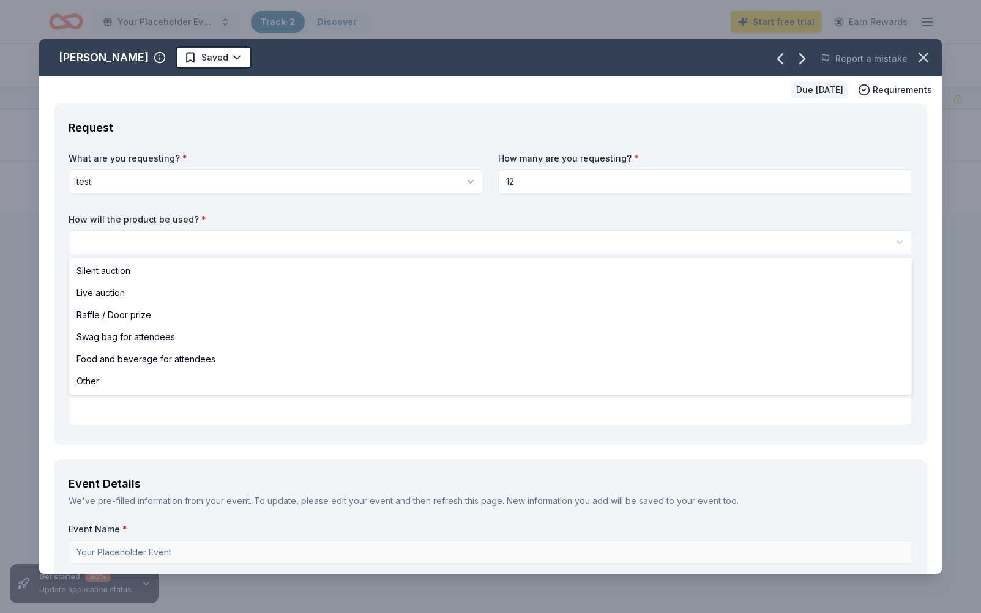
click at [494, 236] on html "Your Placeholder Event Track · 2 Discover Start free trial Earn Rewards 2 Saved…" at bounding box center [490, 306] width 981 height 613
select select "silentAuction"
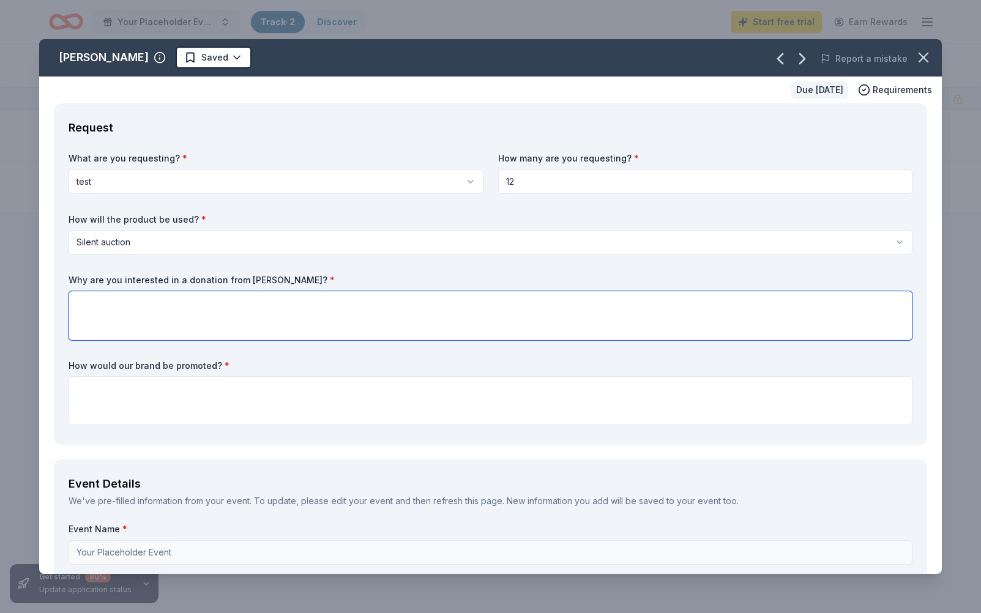
click at [404, 324] on textarea at bounding box center [491, 315] width 844 height 49
type textarea "adf"
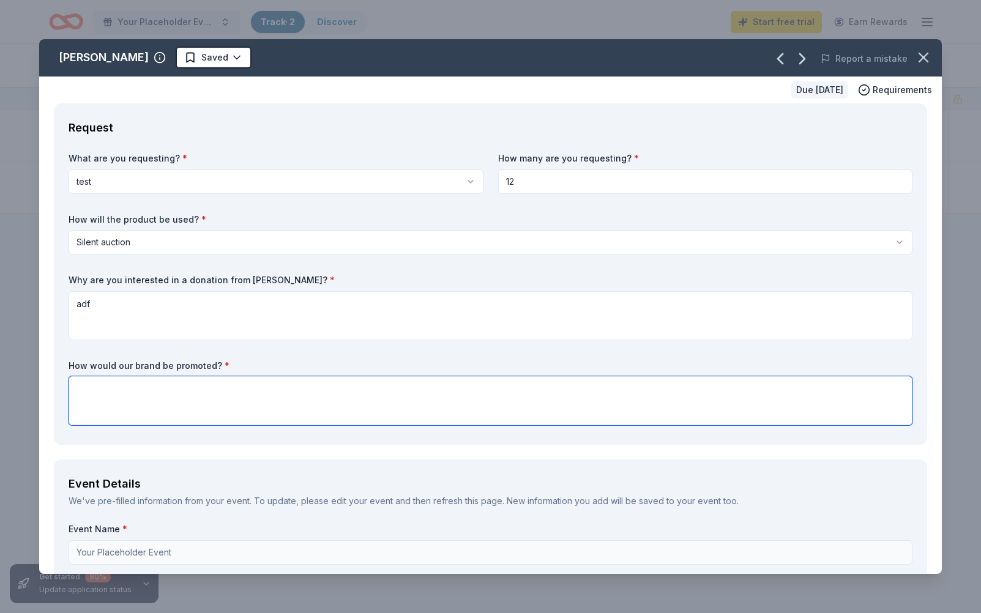
click at [385, 396] on textarea at bounding box center [491, 400] width 844 height 49
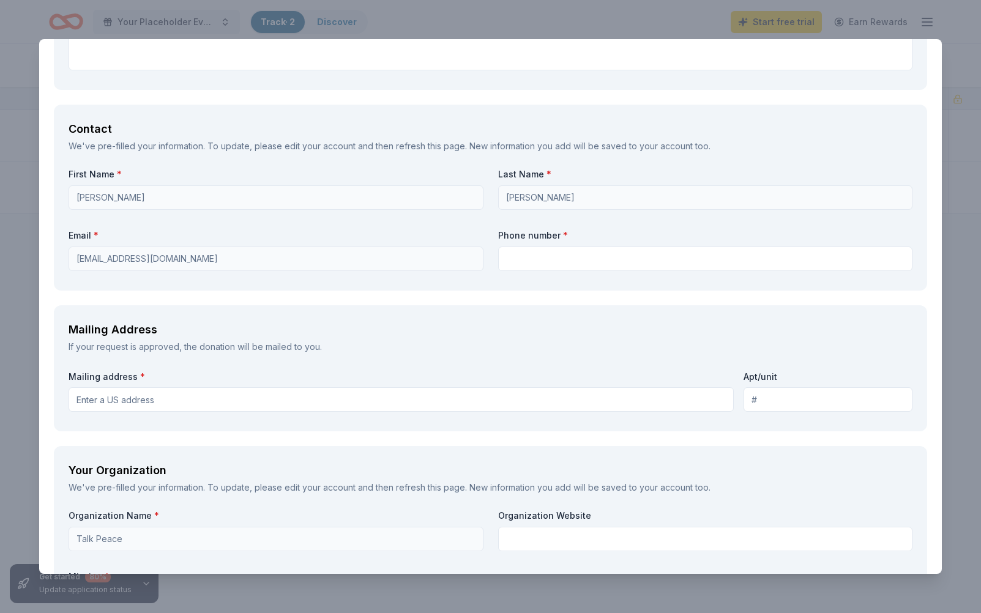
scroll to position [766, 0]
type textarea "adf"
click at [573, 240] on div "Phone number *" at bounding box center [705, 249] width 415 height 42
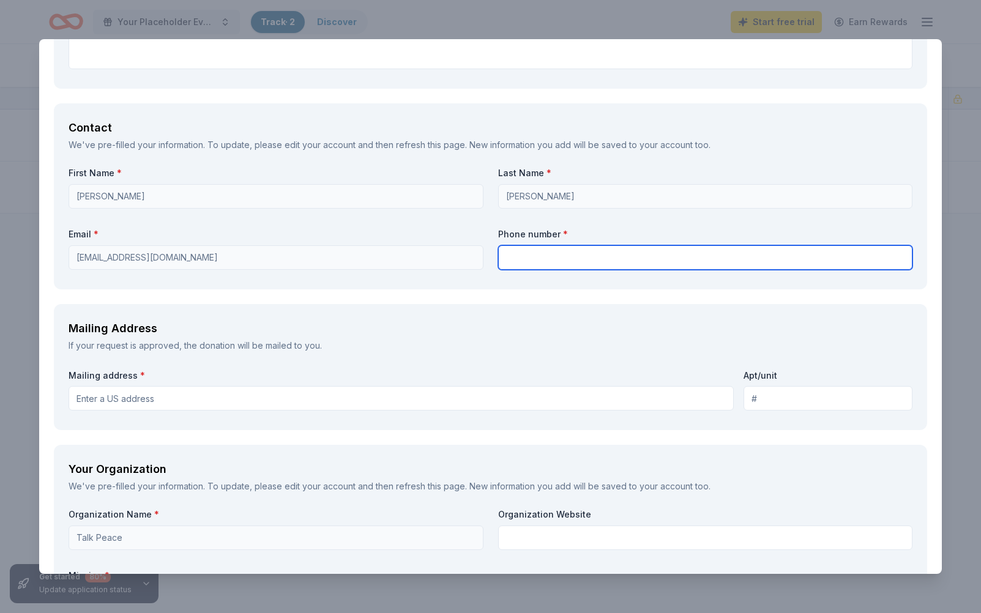
click at [575, 250] on input "text" at bounding box center [705, 257] width 415 height 24
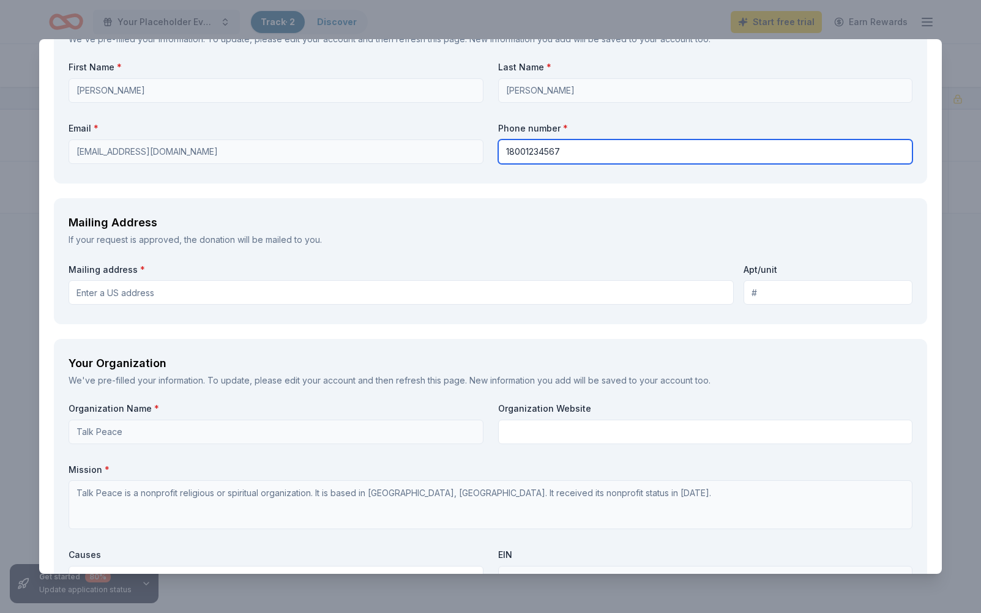
scroll to position [888, 0]
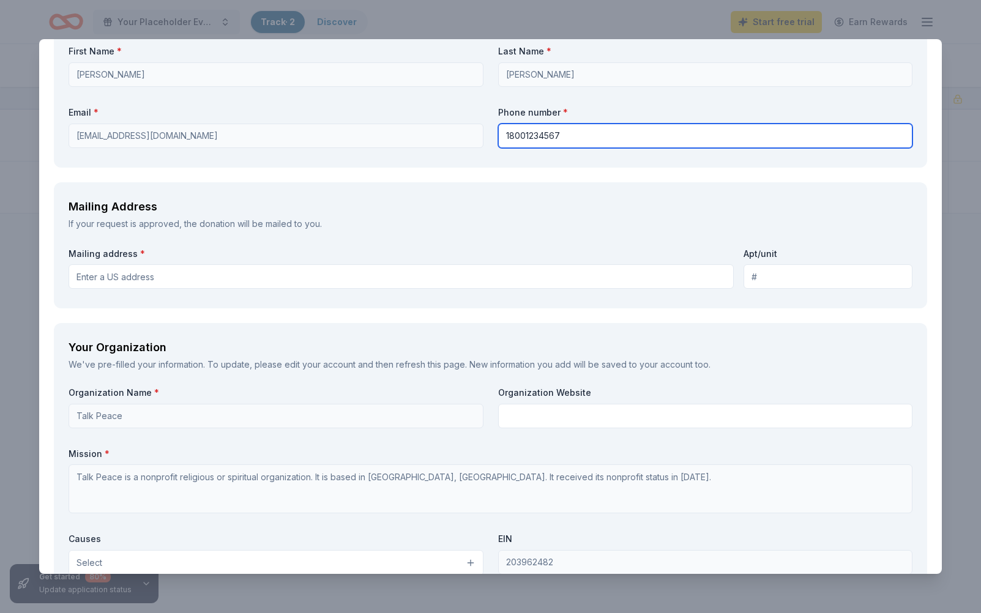
type input "18001234567"
click at [426, 278] on input "Mailing address *" at bounding box center [401, 276] width 665 height 24
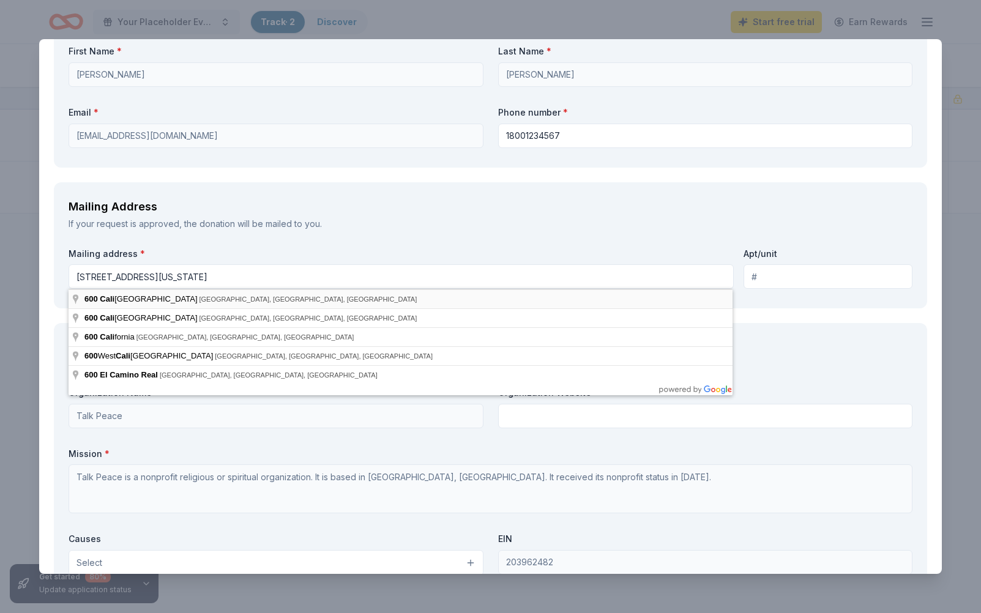
type input "600 California Street, San Francisco, CA, 94108"
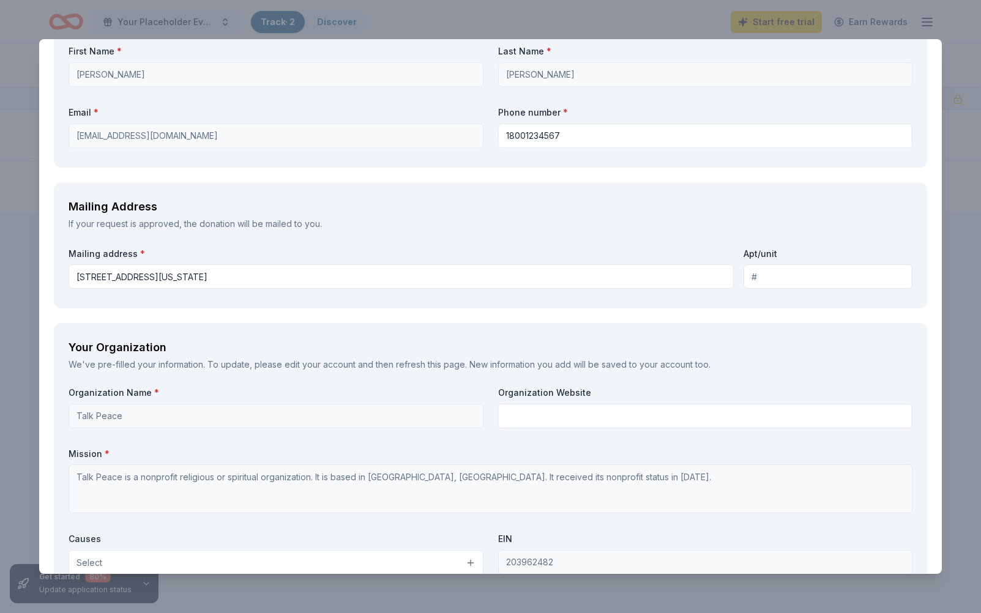
click at [809, 273] on input "Apt/unit" at bounding box center [827, 276] width 169 height 24
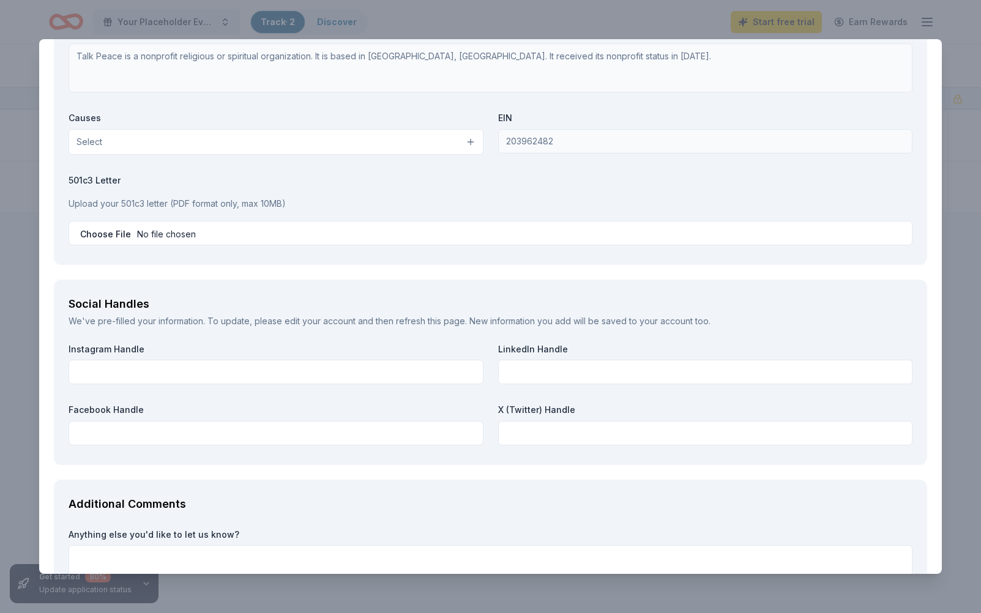
scroll to position [1412, 0]
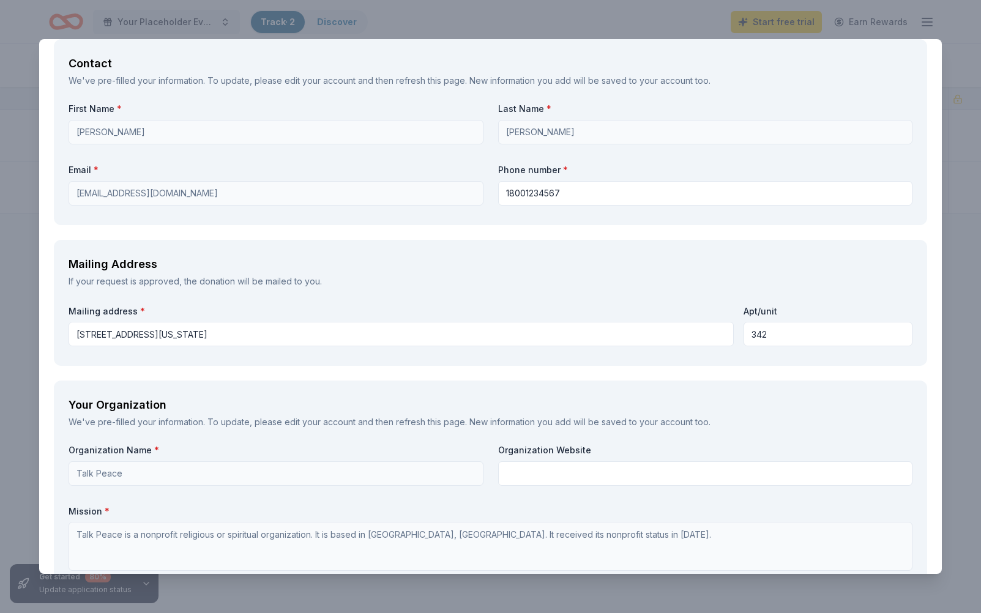
type input "342"
click at [623, 264] on div "Mailing Address" at bounding box center [491, 265] width 844 height 20
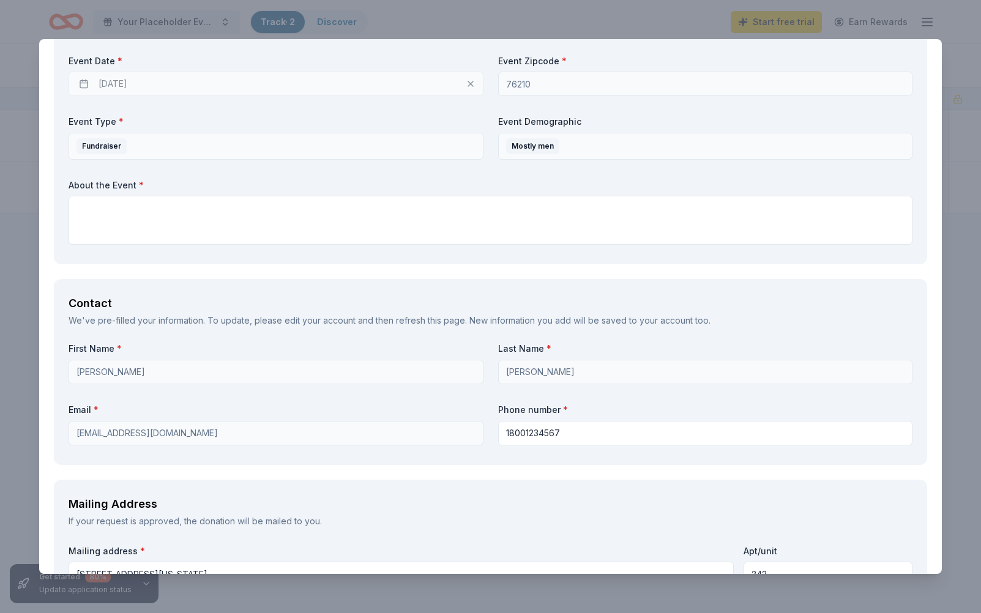
scroll to position [532, 0]
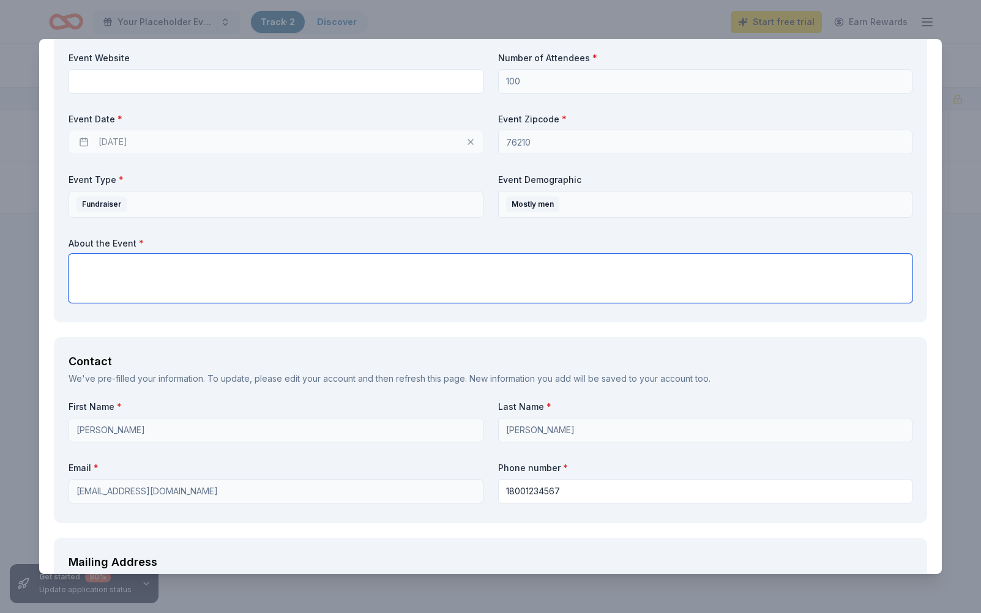
click at [615, 283] on textarea at bounding box center [491, 278] width 844 height 49
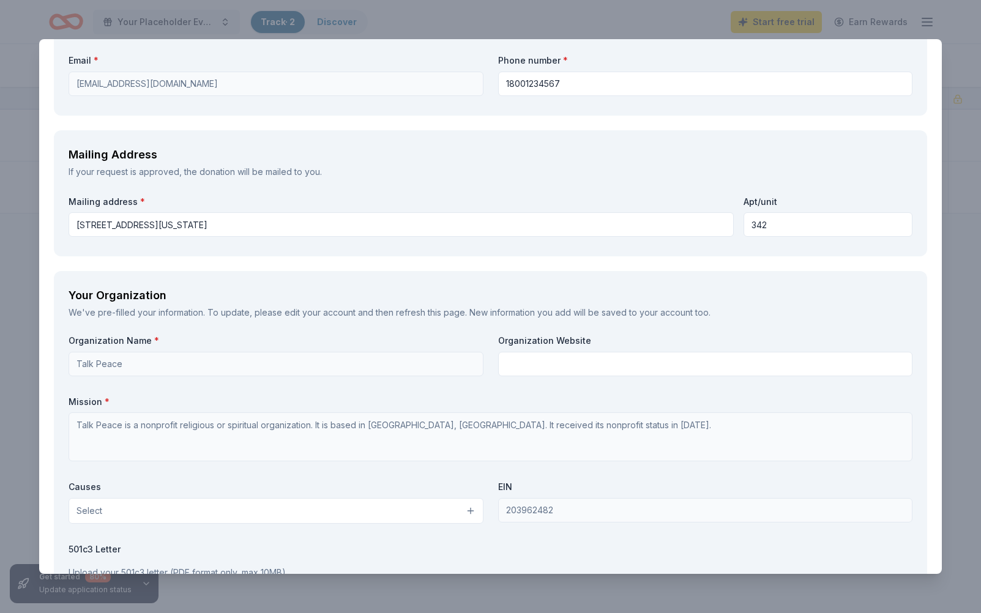
scroll to position [1412, 0]
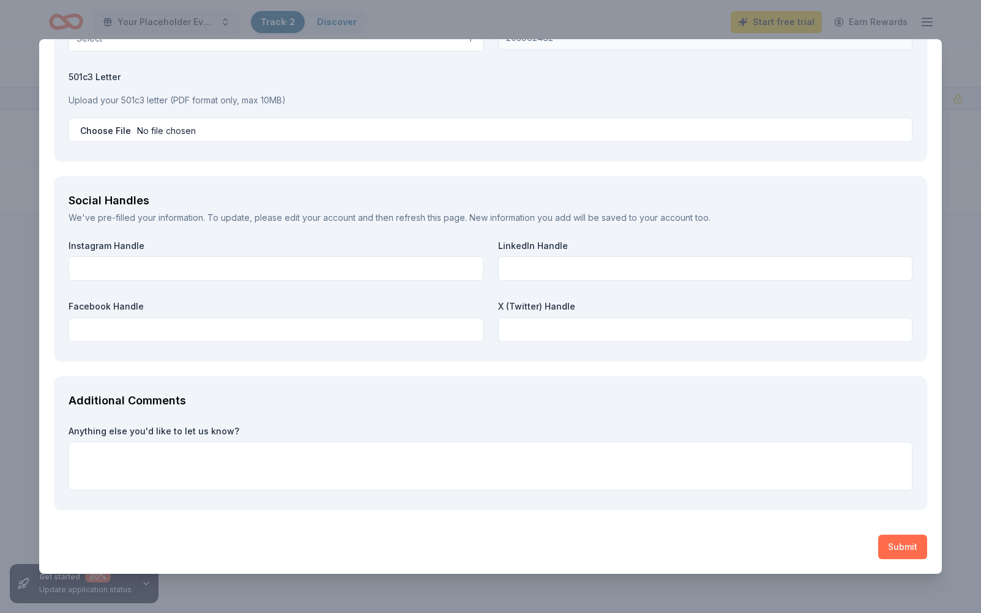
type textarea "daf"
click at [890, 549] on button "Submit" at bounding box center [902, 547] width 49 height 24
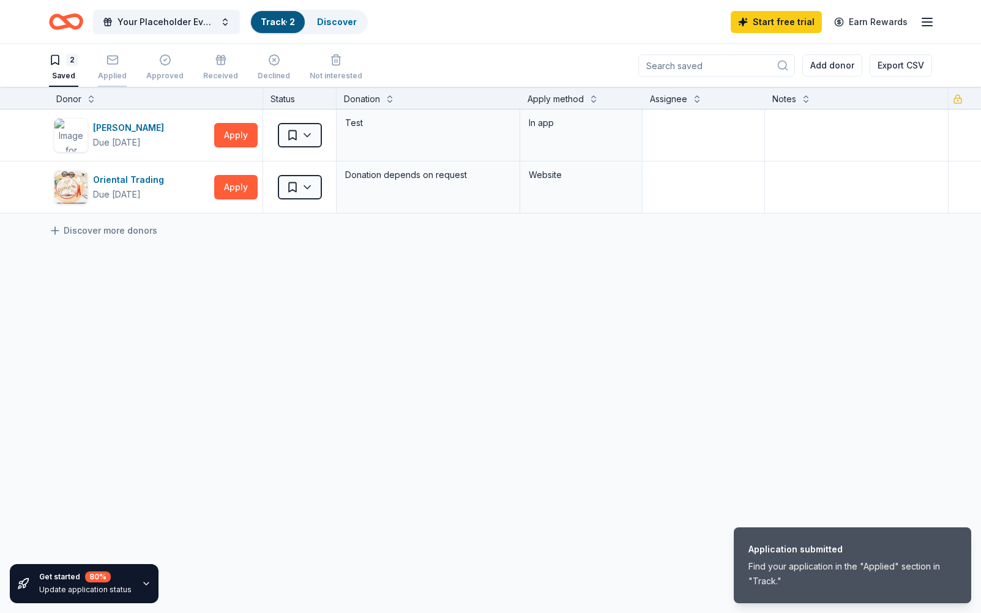
click at [122, 75] on div "Applied" at bounding box center [112, 76] width 29 height 10
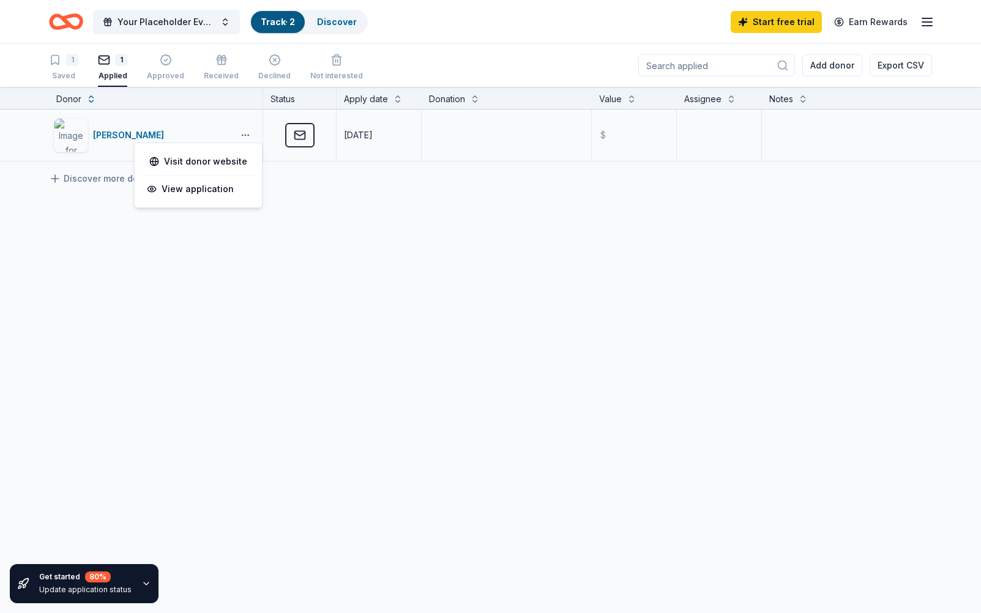
click at [251, 135] on html "Your Placeholder Event Track · 2 Discover Start free trial Earn Rewards 1 Saved…" at bounding box center [490, 306] width 981 height 613
click at [536, 294] on html "Your Placeholder Event Track · 2 Discover Start free trial Earn Rewards 1 Saved…" at bounding box center [490, 306] width 981 height 613
click at [65, 59] on div "1" at bounding box center [63, 60] width 29 height 12
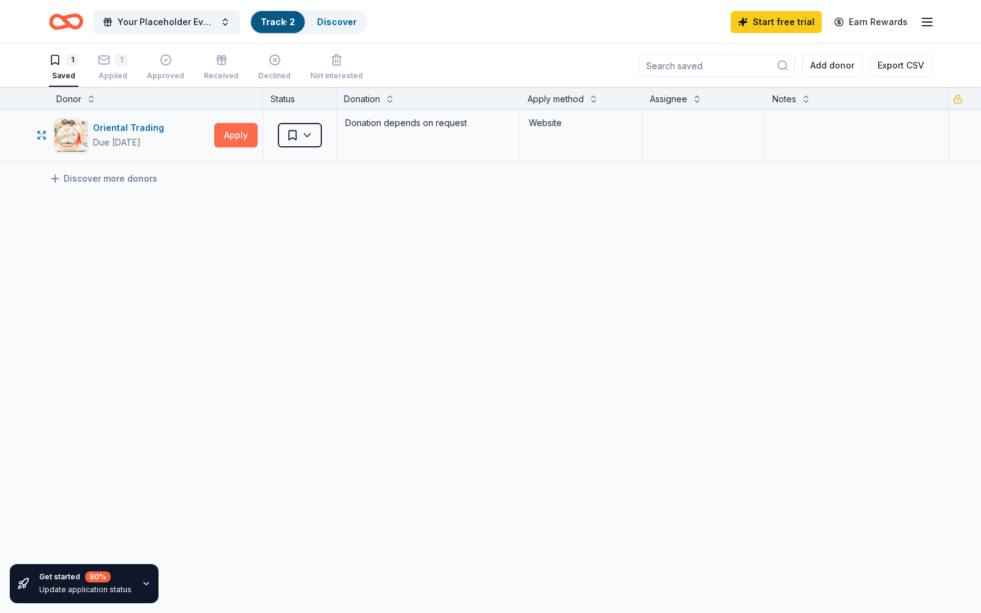
click at [247, 131] on button "Apply" at bounding box center [235, 135] width 43 height 24
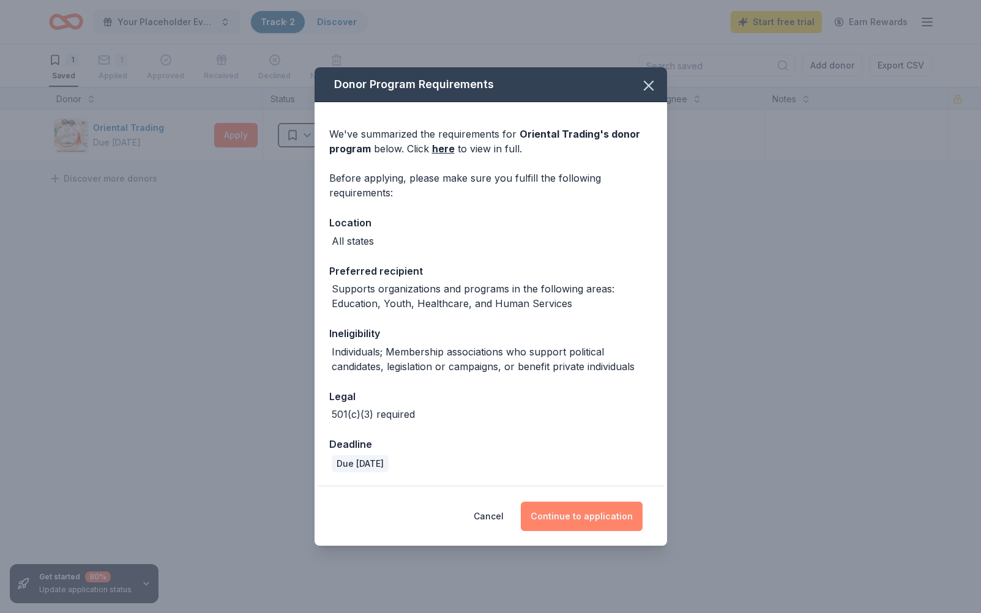
click at [568, 511] on button "Continue to application" at bounding box center [582, 516] width 122 height 29
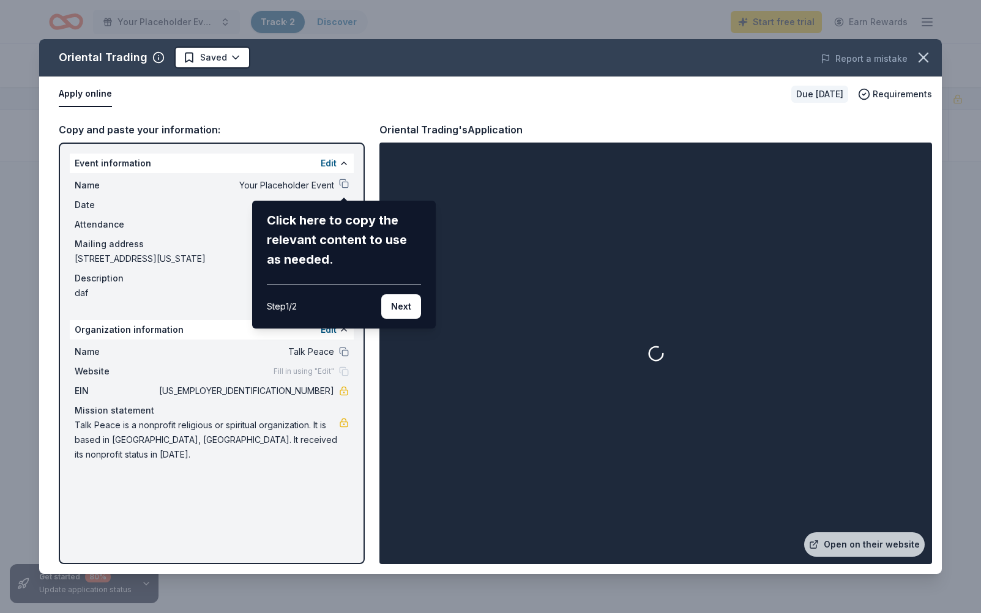
click at [156, 56] on div "Oriental Trading Saved Report a mistake Apply online Due in 105 days Requiremen…" at bounding box center [490, 306] width 902 height 535
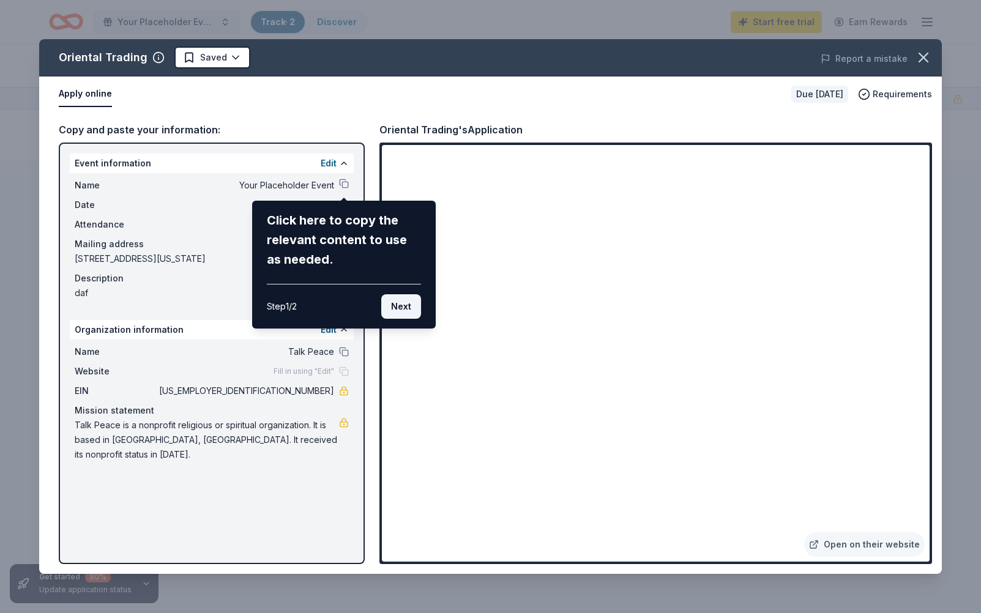
click at [414, 306] on button "Next" at bounding box center [401, 306] width 40 height 24
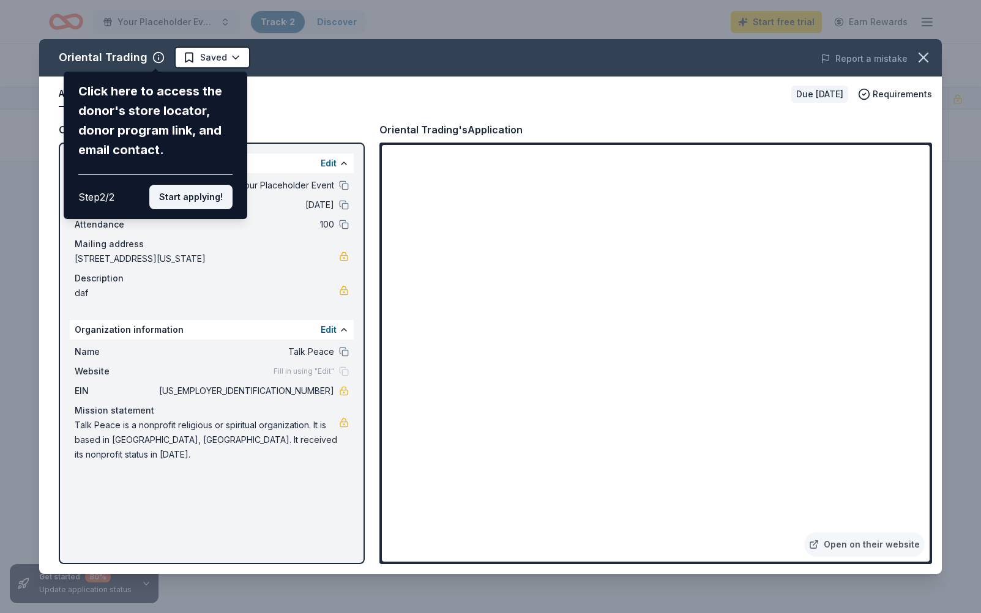
click at [195, 187] on button "Start applying!" at bounding box center [190, 197] width 83 height 24
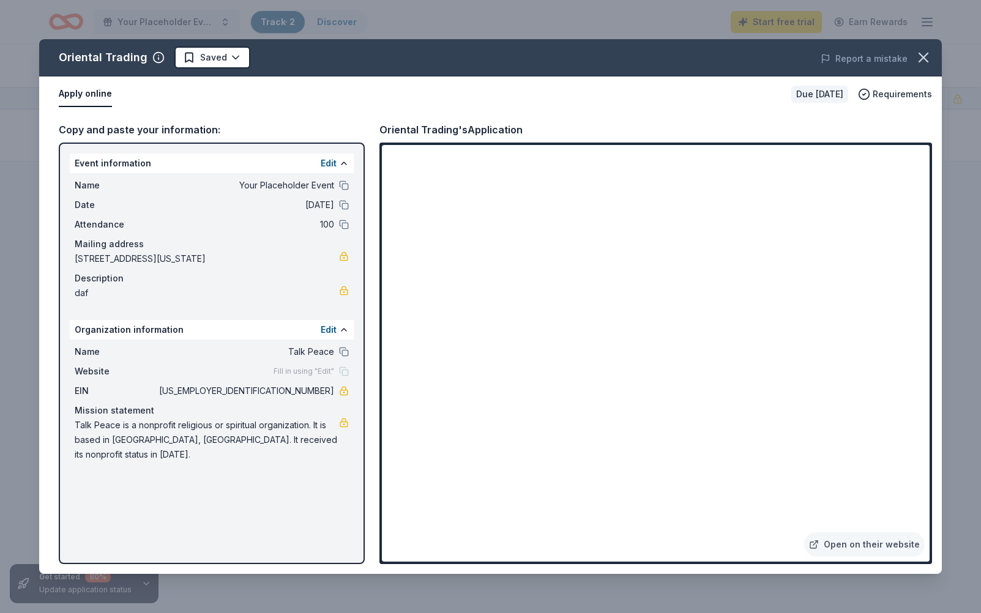
click at [158, 49] on div "Oriental Trading Saved Report a mistake Apply online Due in 105 days Requiremen…" at bounding box center [490, 306] width 902 height 535
click at [158, 56] on div "Oriental Trading Saved Report a mistake Apply online Due in 105 days Requiremen…" at bounding box center [490, 306] width 902 height 535
click at [154, 61] on circle "button" at bounding box center [159, 58] width 10 height 10
click at [398, 95] on div "Apply online" at bounding box center [420, 94] width 723 height 26
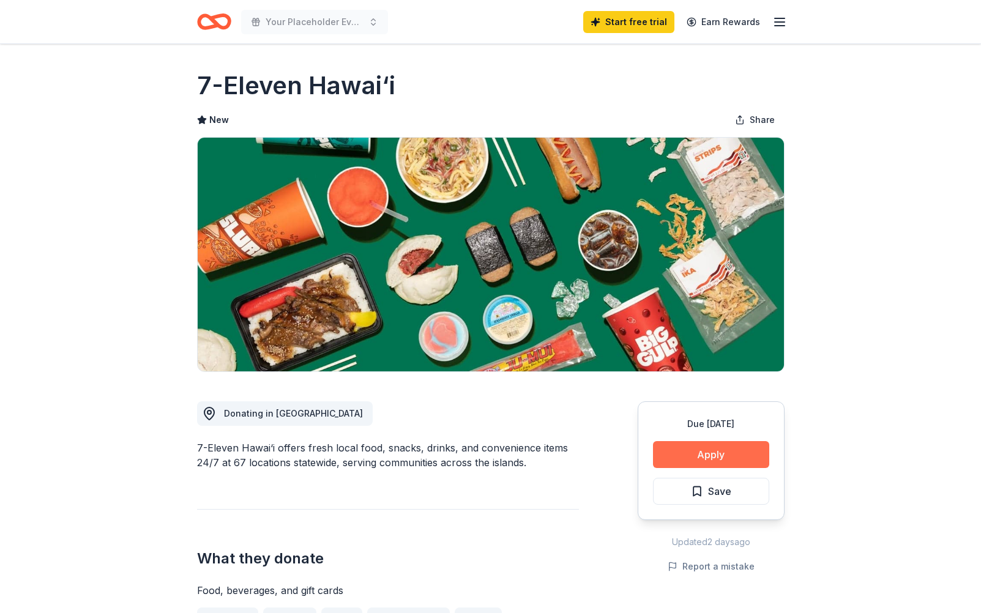
click at [701, 464] on button "Apply" at bounding box center [711, 454] width 116 height 27
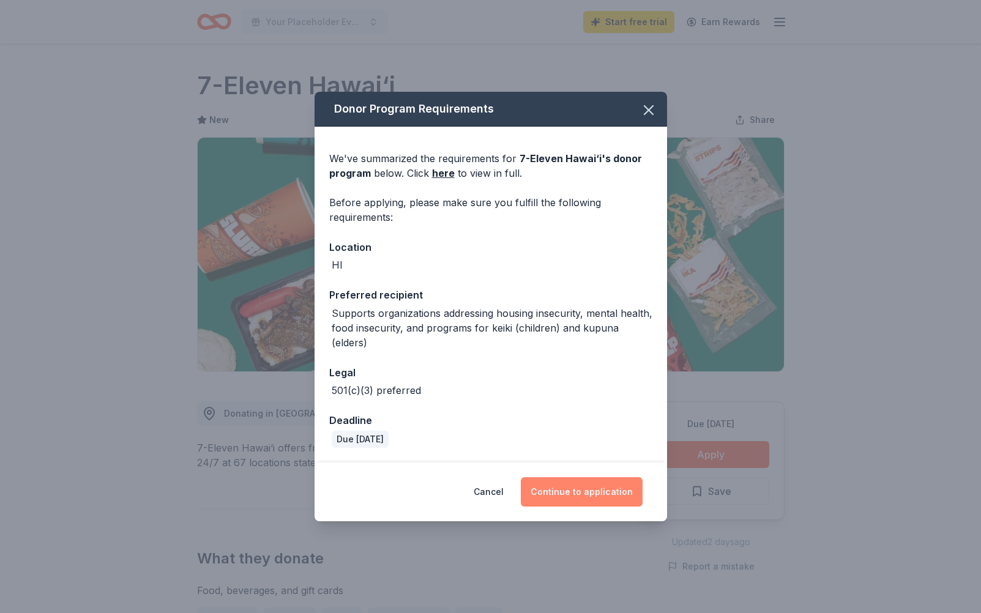
click at [595, 488] on button "Continue to application" at bounding box center [582, 491] width 122 height 29
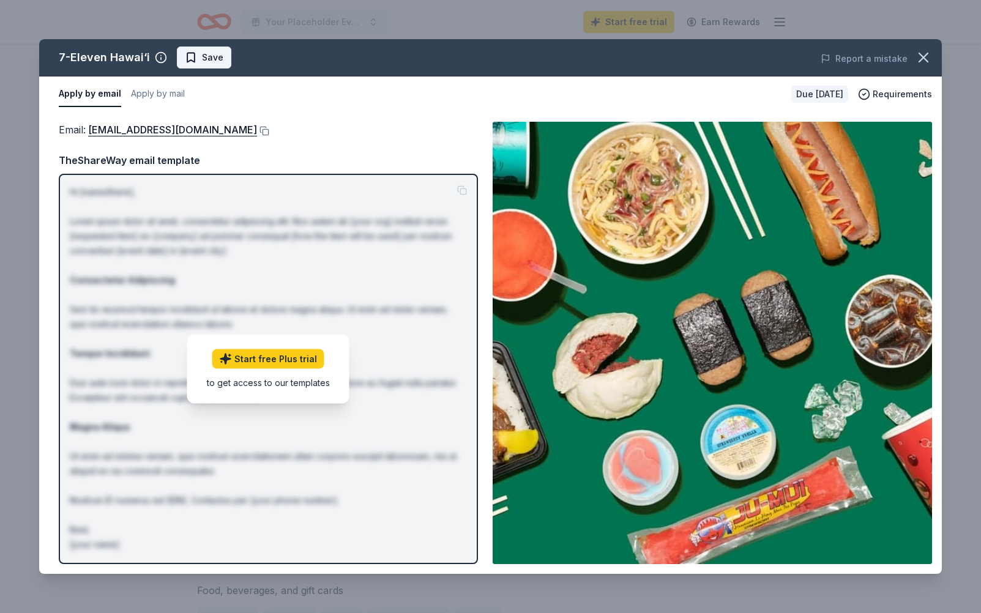
click at [202, 57] on span "Save" at bounding box center [212, 57] width 21 height 15
drag, startPoint x: 926, startPoint y: 55, endPoint x: 622, endPoint y: 73, distance: 305.2
click at [926, 55] on icon "button" at bounding box center [923, 57] width 17 height 17
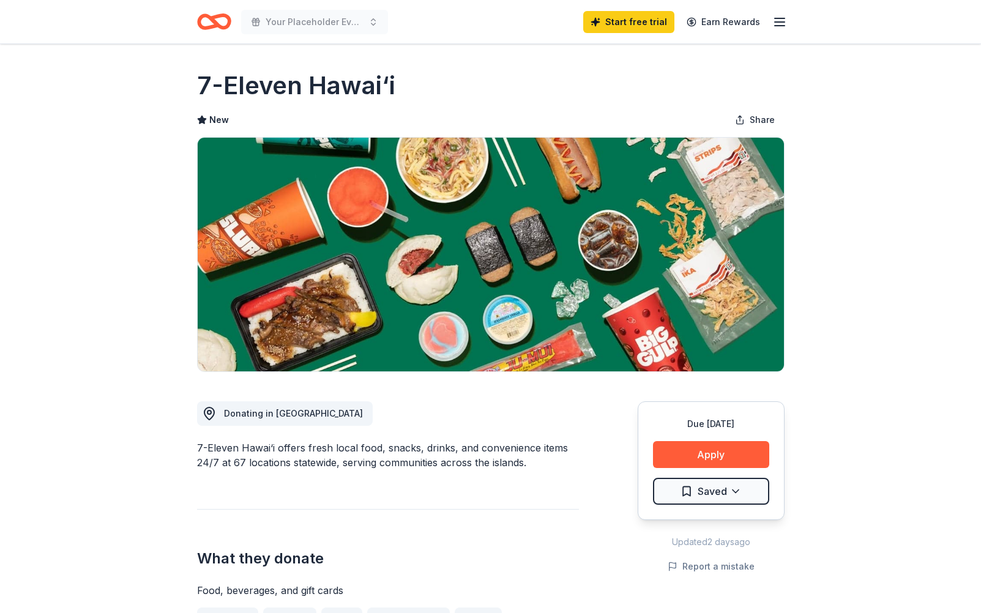
click at [217, 21] on icon "Home" at bounding box center [214, 21] width 34 height 29
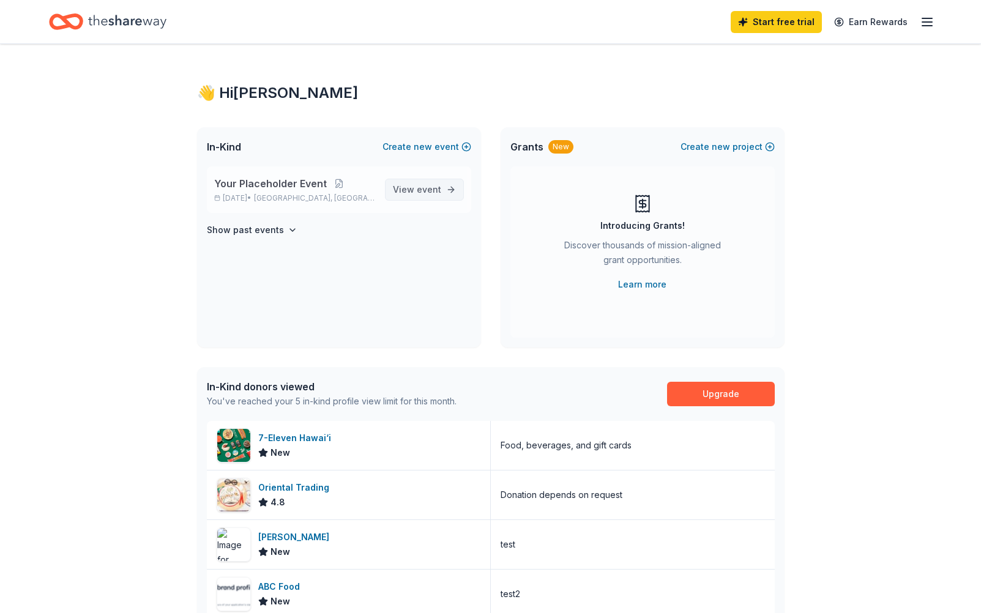
click at [421, 195] on span "View event" at bounding box center [417, 189] width 48 height 15
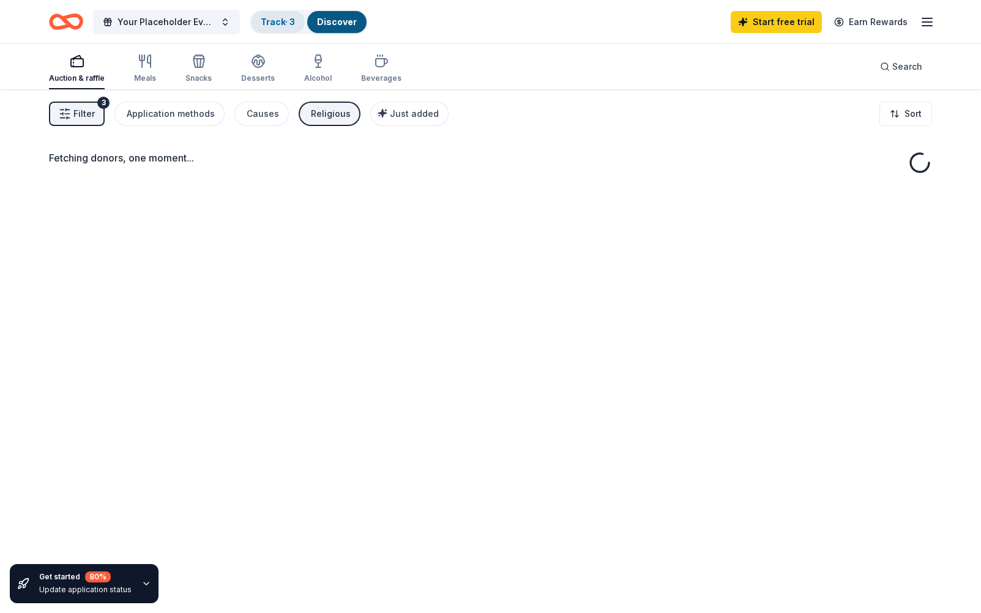
click at [262, 24] on link "Track · 3" at bounding box center [278, 22] width 34 height 10
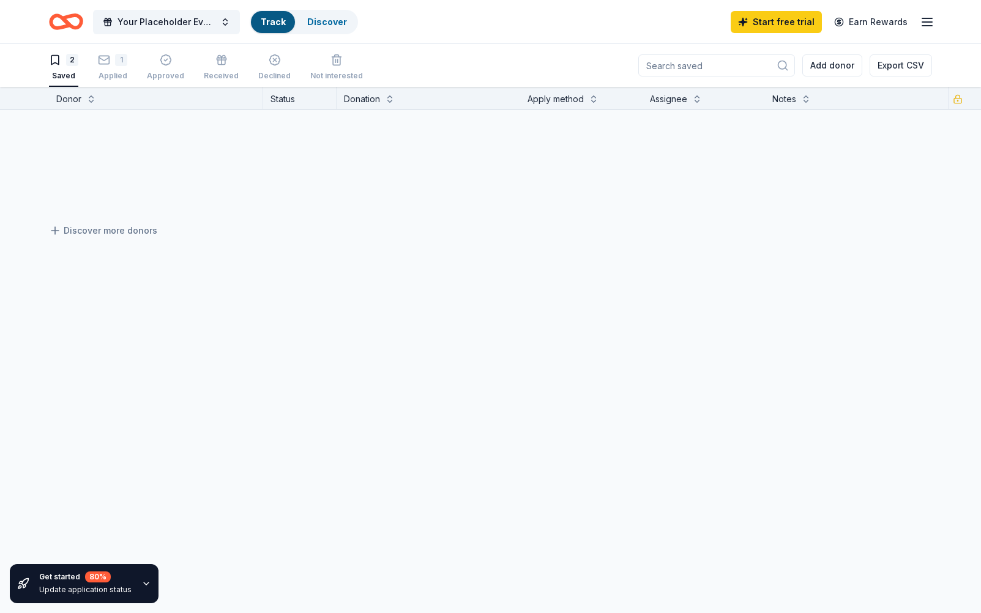
scroll to position [1, 0]
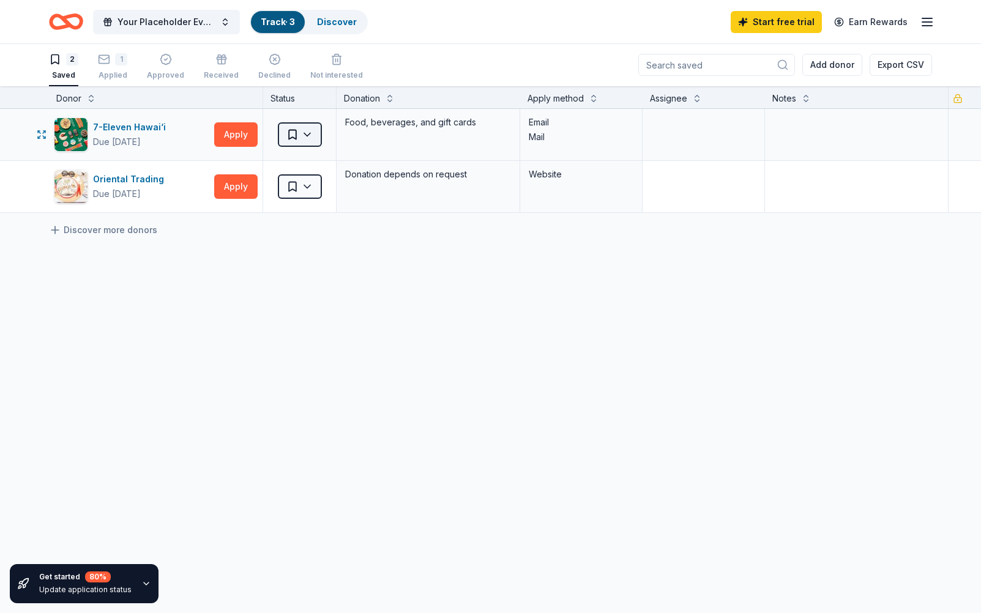
click at [319, 141] on html "Your Placeholder Event Track · 3 Discover Start free trial Earn Rewards 2 Saved…" at bounding box center [490, 305] width 981 height 613
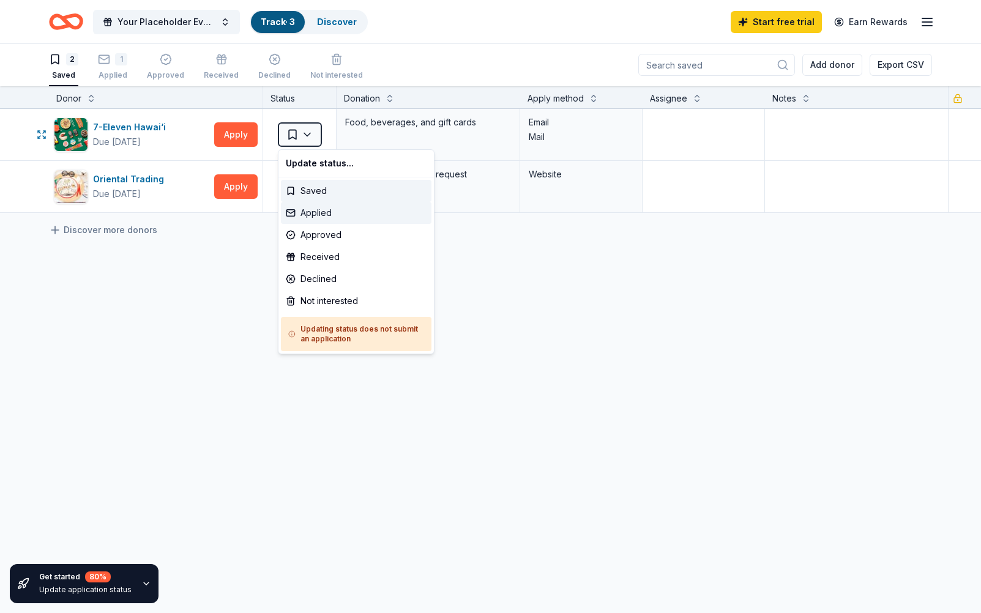
click at [335, 210] on div "Applied" at bounding box center [356, 213] width 151 height 22
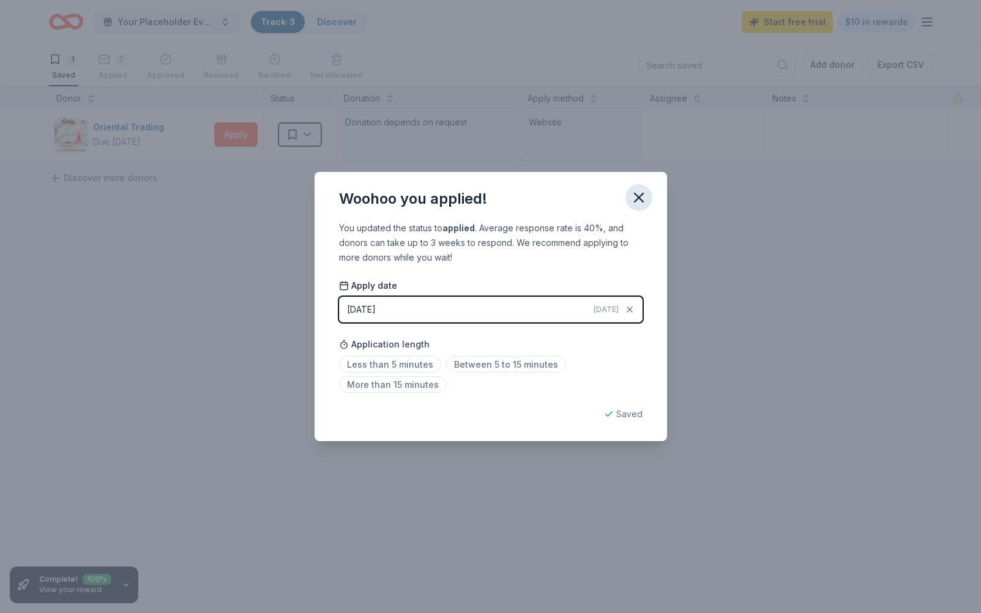
click at [631, 200] on icon "button" at bounding box center [638, 197] width 17 height 17
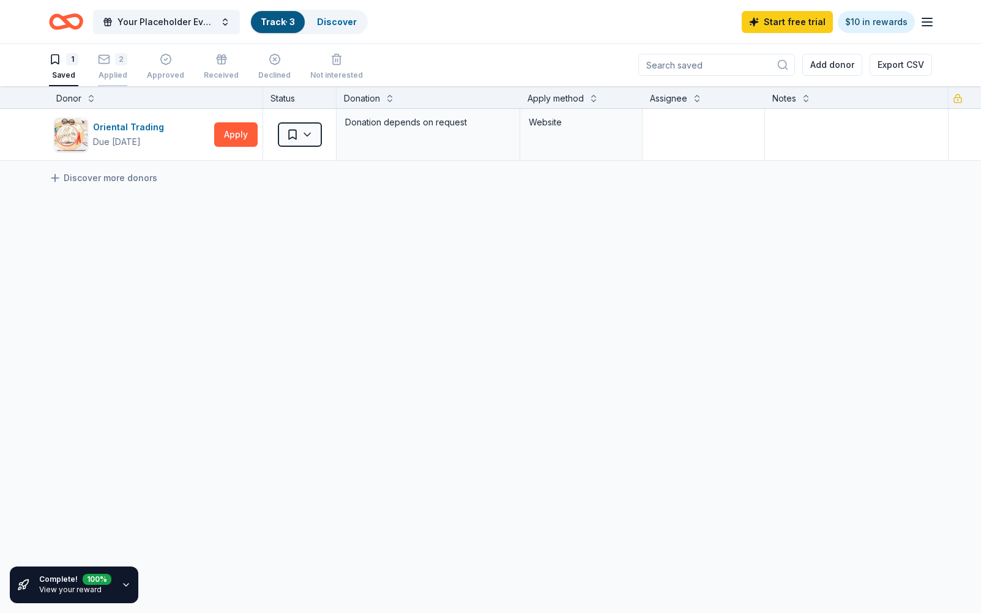
click at [107, 58] on icon "button" at bounding box center [104, 52] width 12 height 12
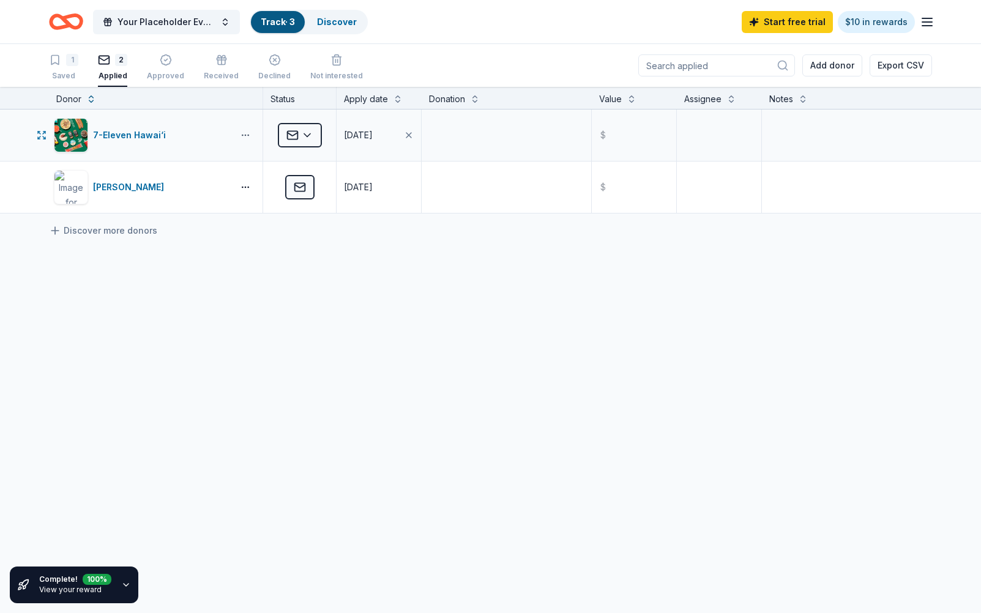
click at [252, 139] on html "Your Placeholder Event Track · 3 Discover Start free trial $10 in rewards 1 Sav…" at bounding box center [490, 306] width 981 height 613
click at [225, 161] on link "Email donor" at bounding box center [198, 161] width 98 height 15
click at [244, 187] on html "Your Placeholder Event Track · 3 Discover Start free trial $10 in rewards 1 Sav…" at bounding box center [490, 306] width 981 height 613
click at [462, 347] on html "Your Placeholder Event Track · 3 Discover Start free trial $10 in rewards 1 Sav…" at bounding box center [490, 306] width 981 height 613
